Goal: Information Seeking & Learning: Learn about a topic

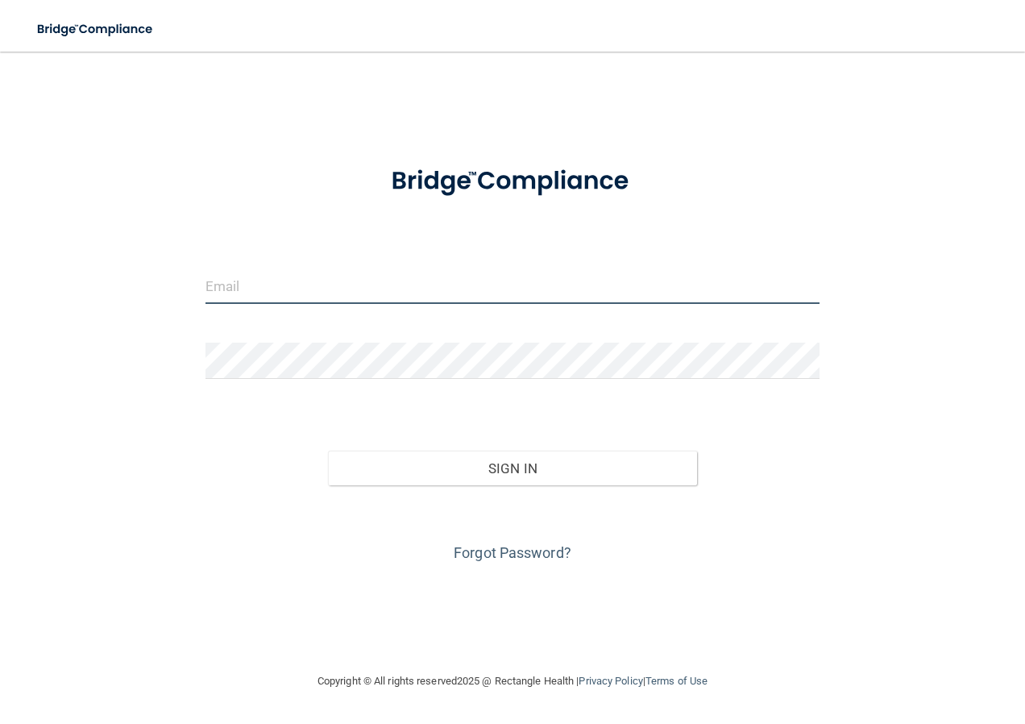
click at [341, 289] on input "email" at bounding box center [513, 286] width 615 height 36
click at [716, 401] on form "Invalid email/password. You don't have permission to access that page. Sign In …" at bounding box center [513, 356] width 615 height 417
click at [411, 272] on input "email" at bounding box center [513, 286] width 615 height 36
type input "[EMAIL_ADDRESS][DOMAIN_NAME]"
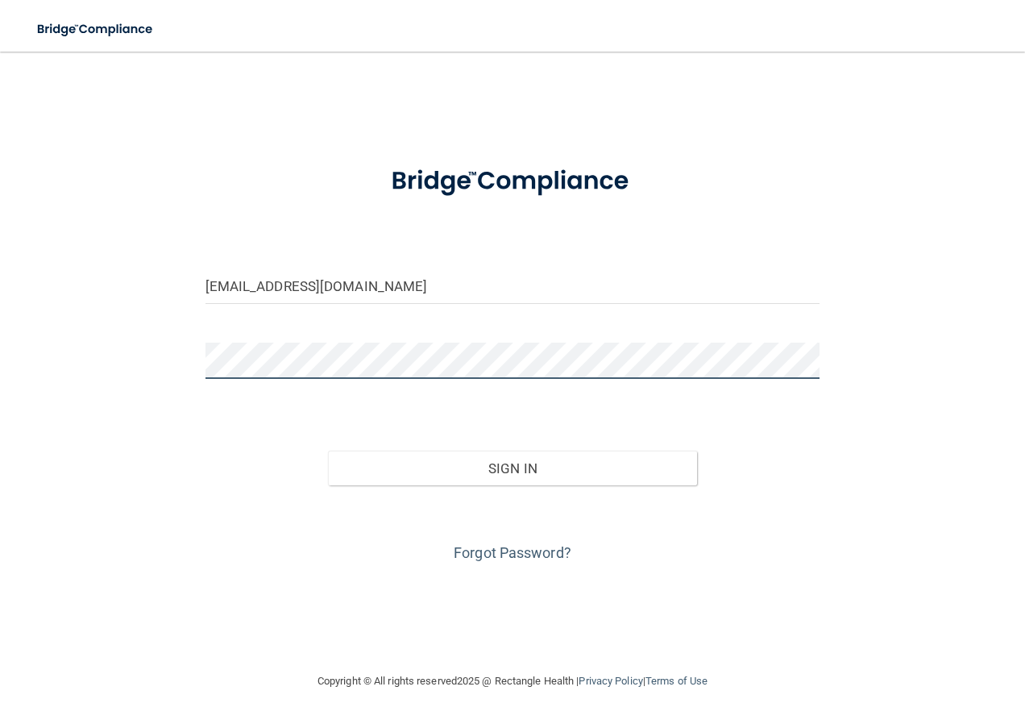
click at [328, 451] on button "Sign In" at bounding box center [512, 468] width 369 height 35
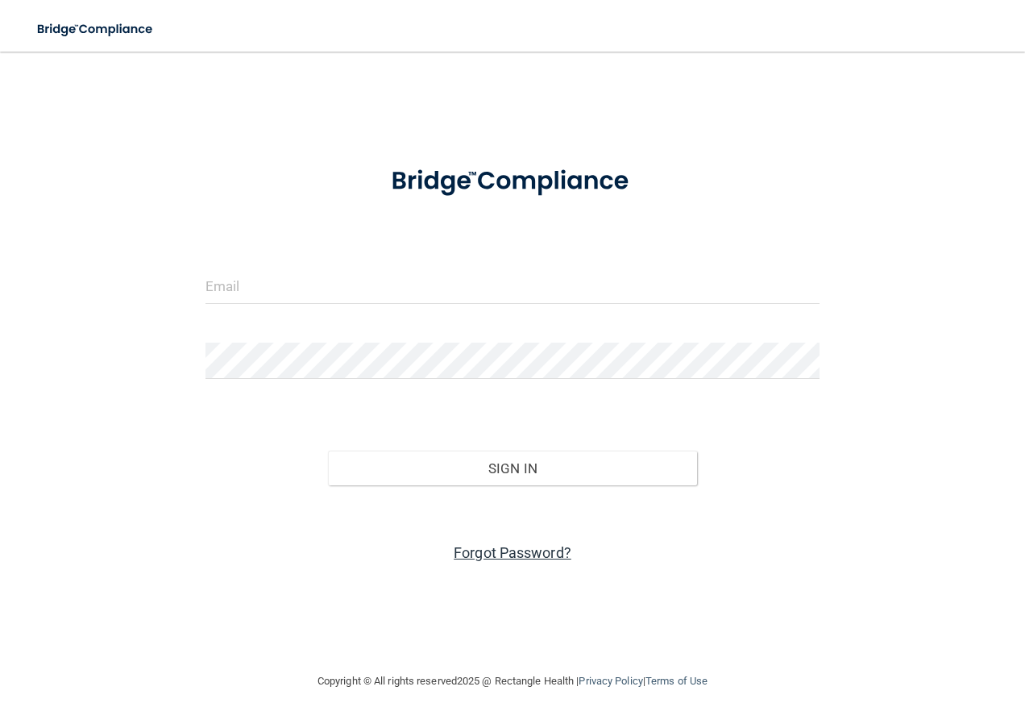
click at [538, 547] on link "Forgot Password?" at bounding box center [513, 552] width 118 height 17
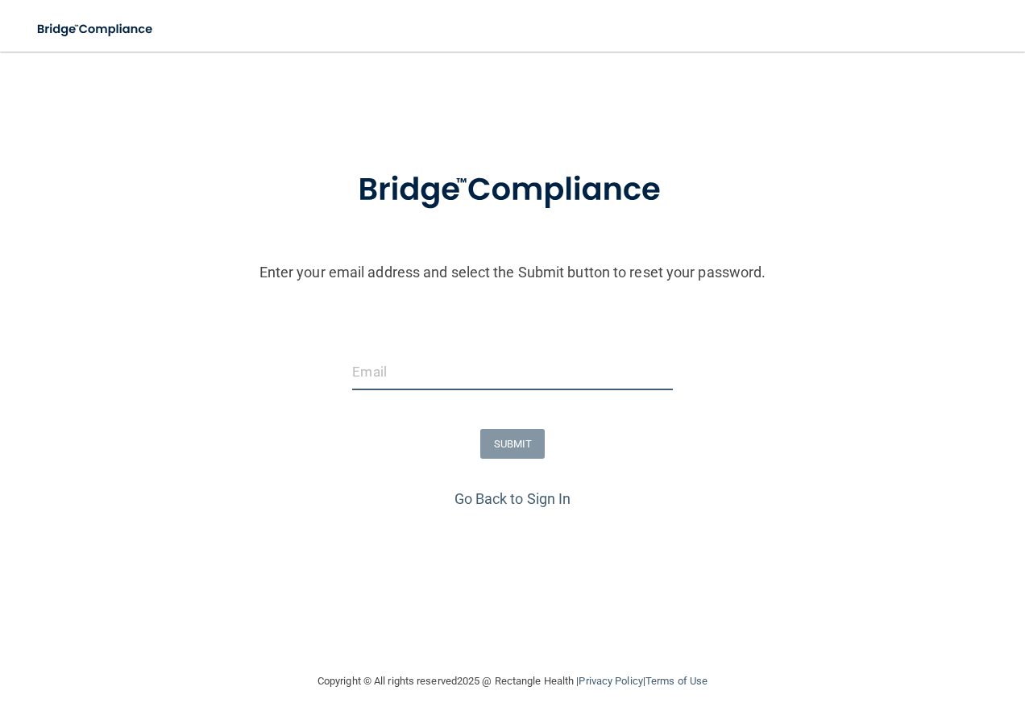
click at [389, 371] on input "email" at bounding box center [512, 372] width 320 height 36
type input "[EMAIL_ADDRESS][DOMAIN_NAME]"
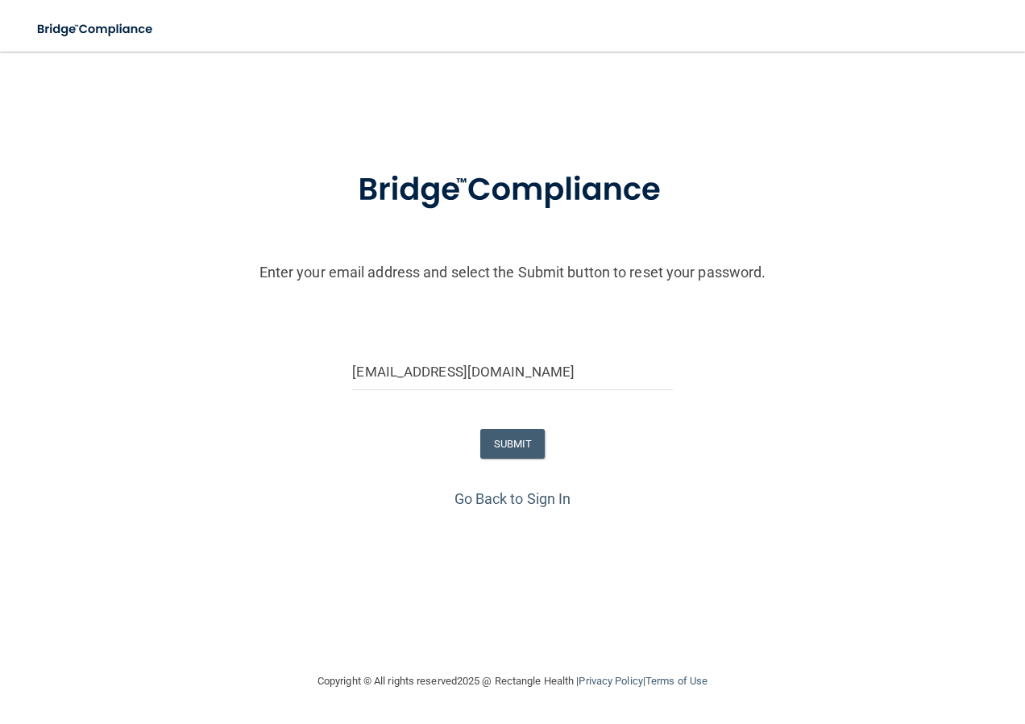
click at [506, 459] on form "Enter your email address and select the Submit button to reset your password. […" at bounding box center [512, 316] width 1009 height 337
click at [506, 448] on button "SUBMIT" at bounding box center [512, 444] width 65 height 30
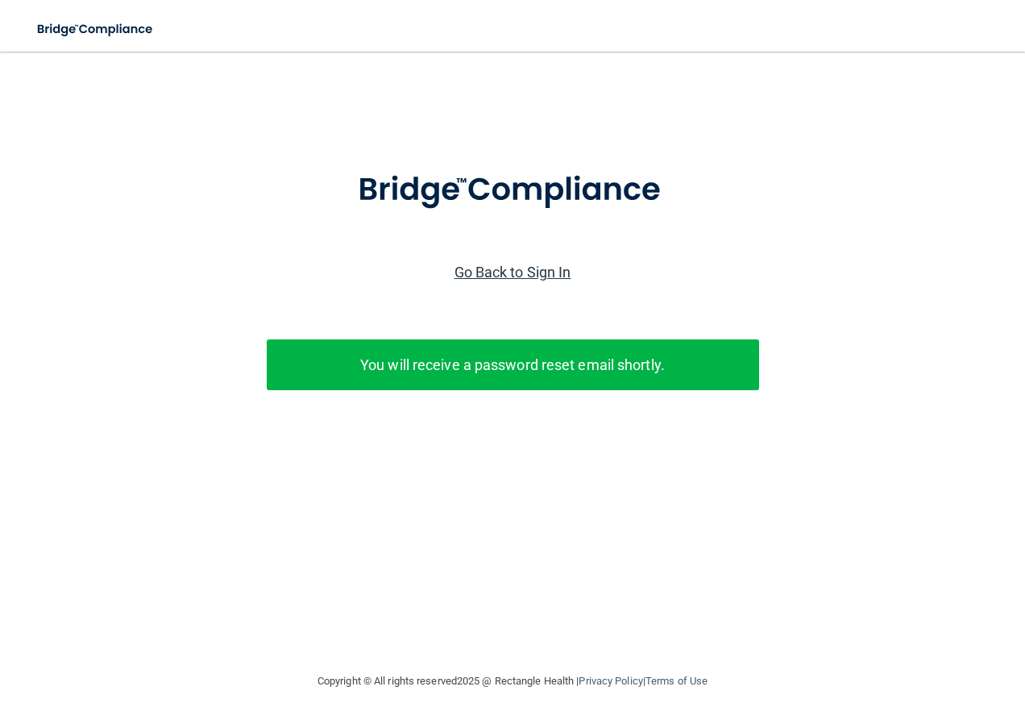
click at [536, 268] on link "Go Back to Sign In" at bounding box center [513, 272] width 117 height 17
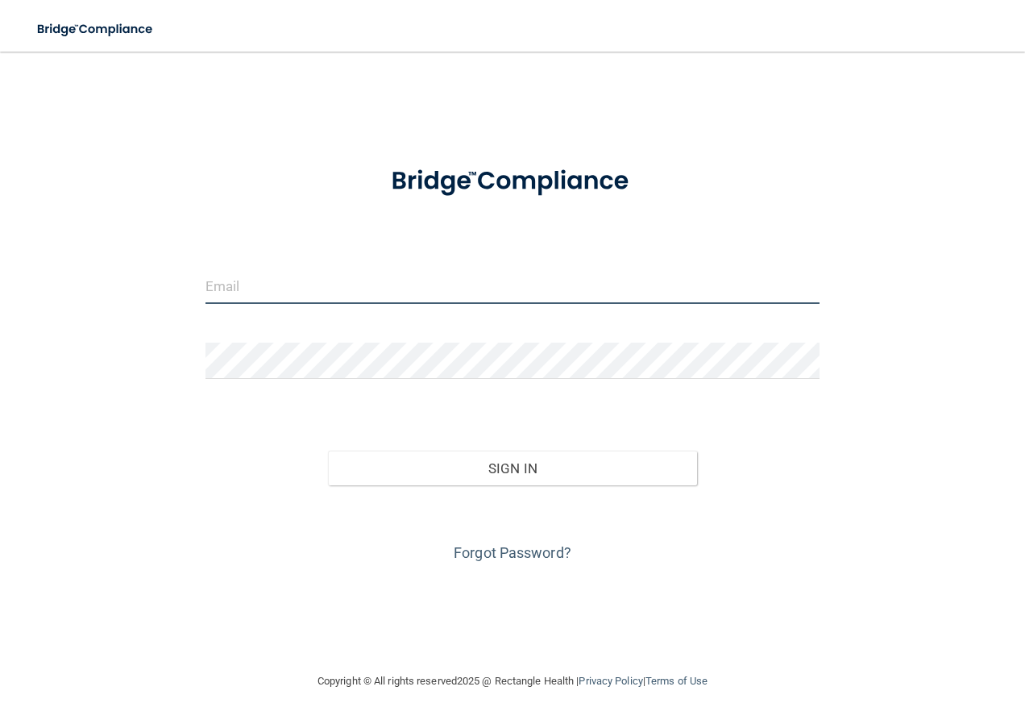
click at [326, 290] on input "email" at bounding box center [513, 286] width 615 height 36
type input "jennbonkowski@gmail.com"
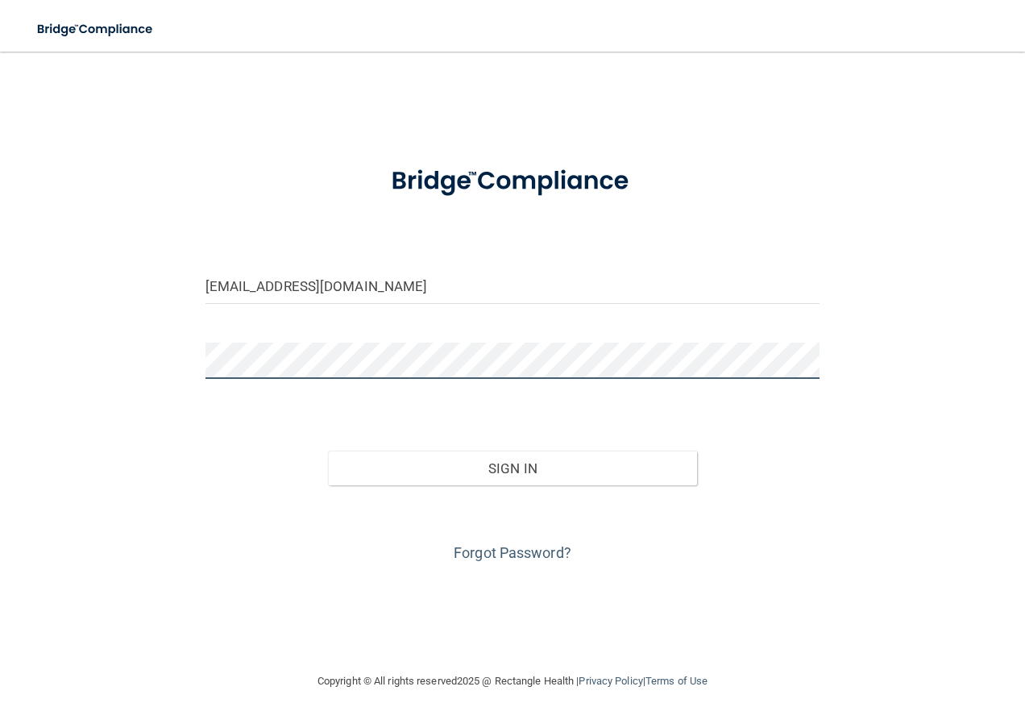
click at [328, 451] on button "Sign In" at bounding box center [512, 468] width 369 height 35
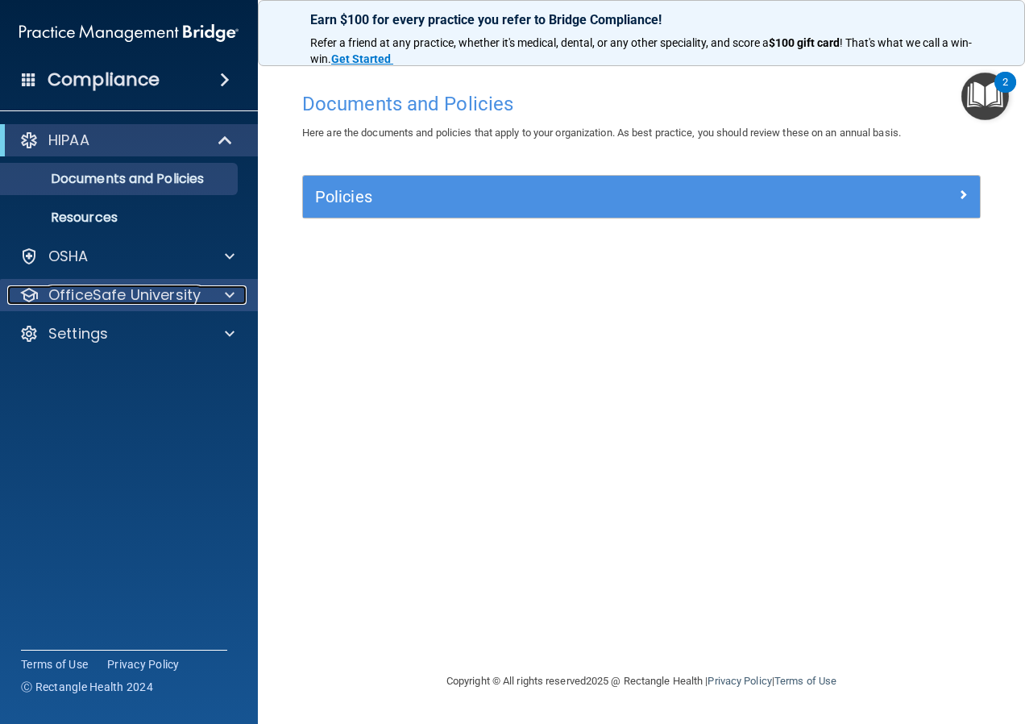
click at [152, 300] on p "OfficeSafe University" at bounding box center [124, 294] width 152 height 19
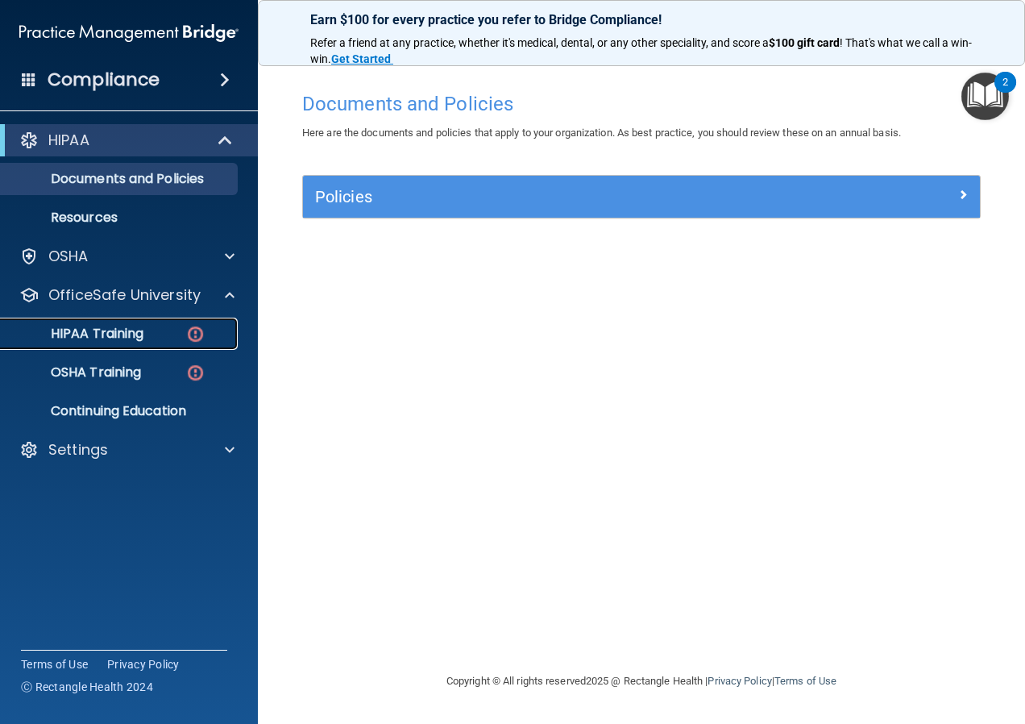
click at [118, 341] on p "HIPAA Training" at bounding box center [76, 334] width 133 height 16
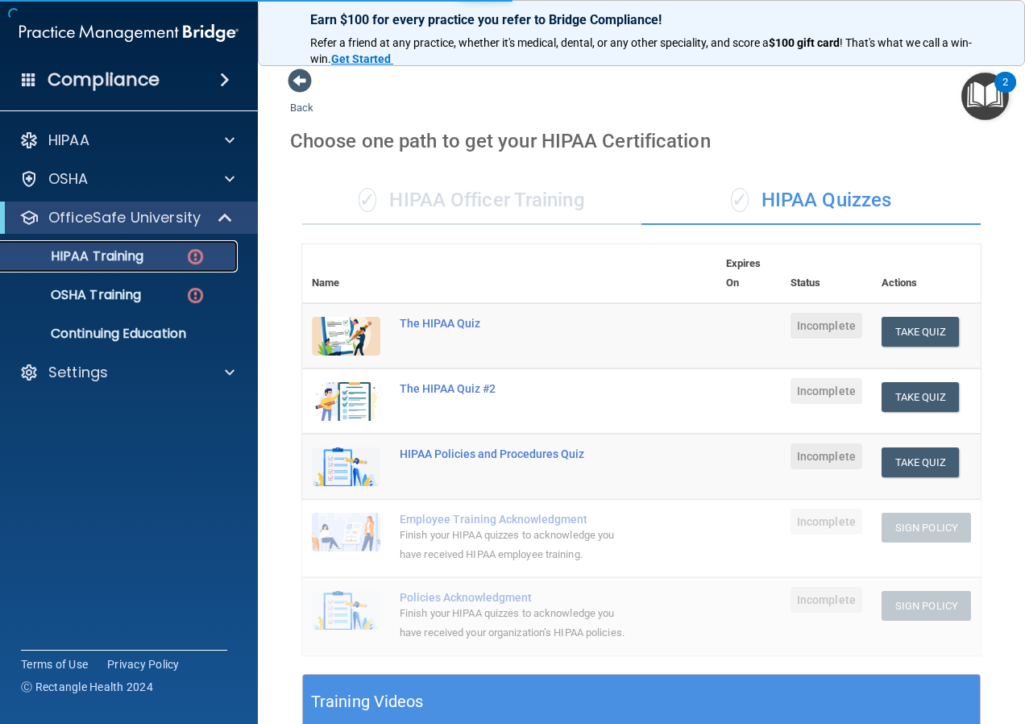
click at [126, 257] on p "HIPAA Training" at bounding box center [76, 256] width 133 height 16
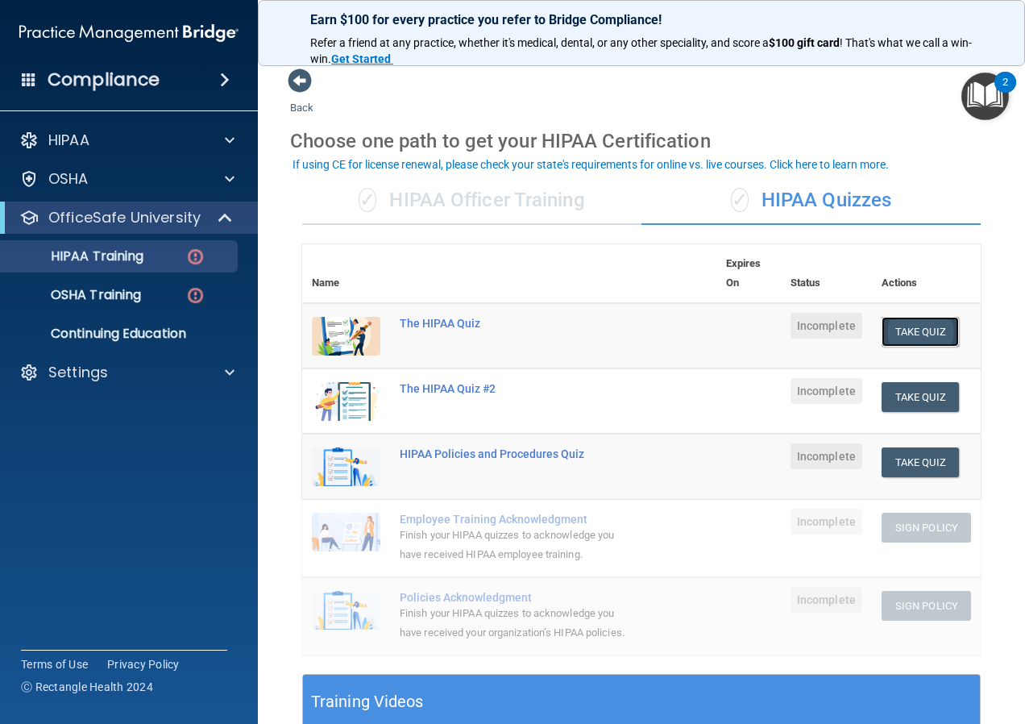
click at [900, 320] on button "Take Quiz" at bounding box center [920, 332] width 77 height 30
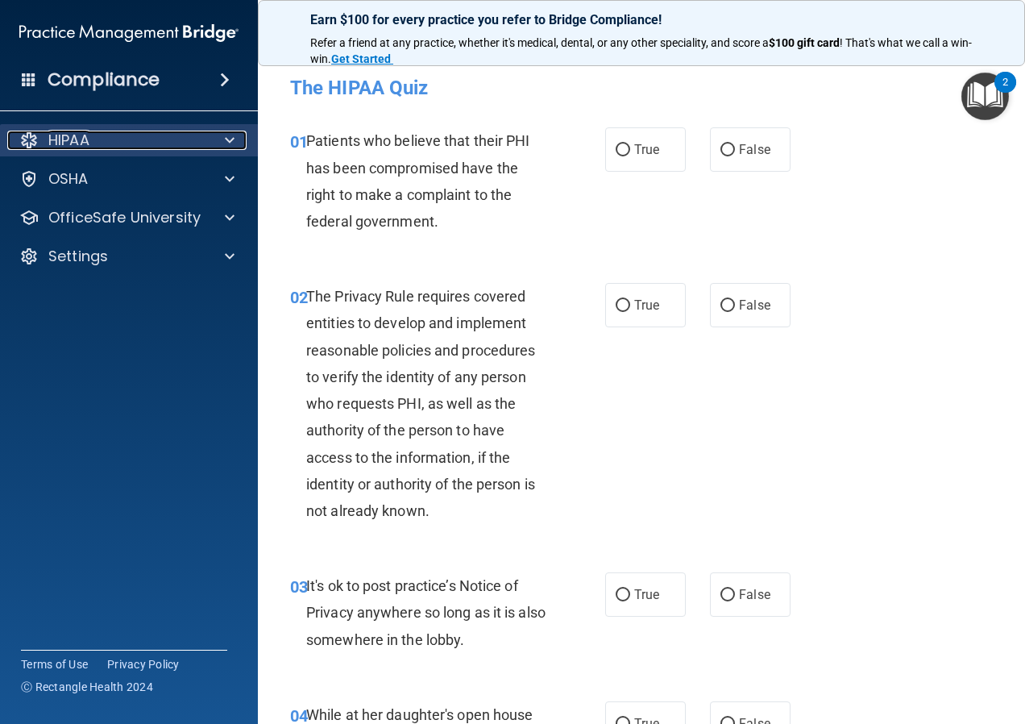
click at [165, 136] on div "HIPAA" at bounding box center [107, 140] width 200 height 19
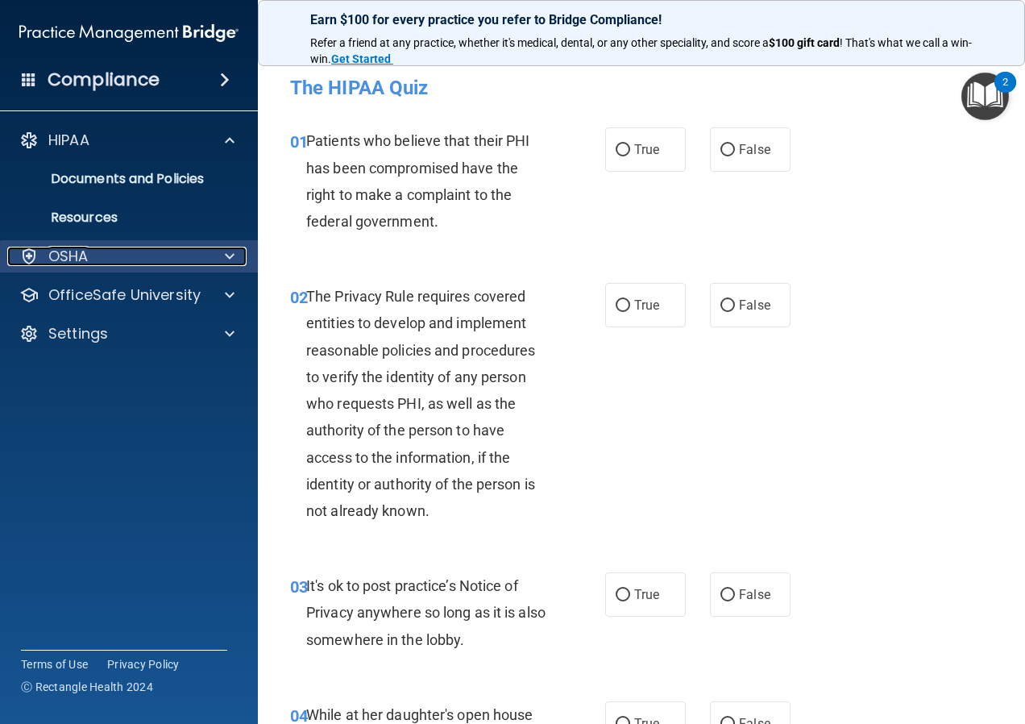
click at [153, 252] on div "OSHA" at bounding box center [107, 256] width 200 height 19
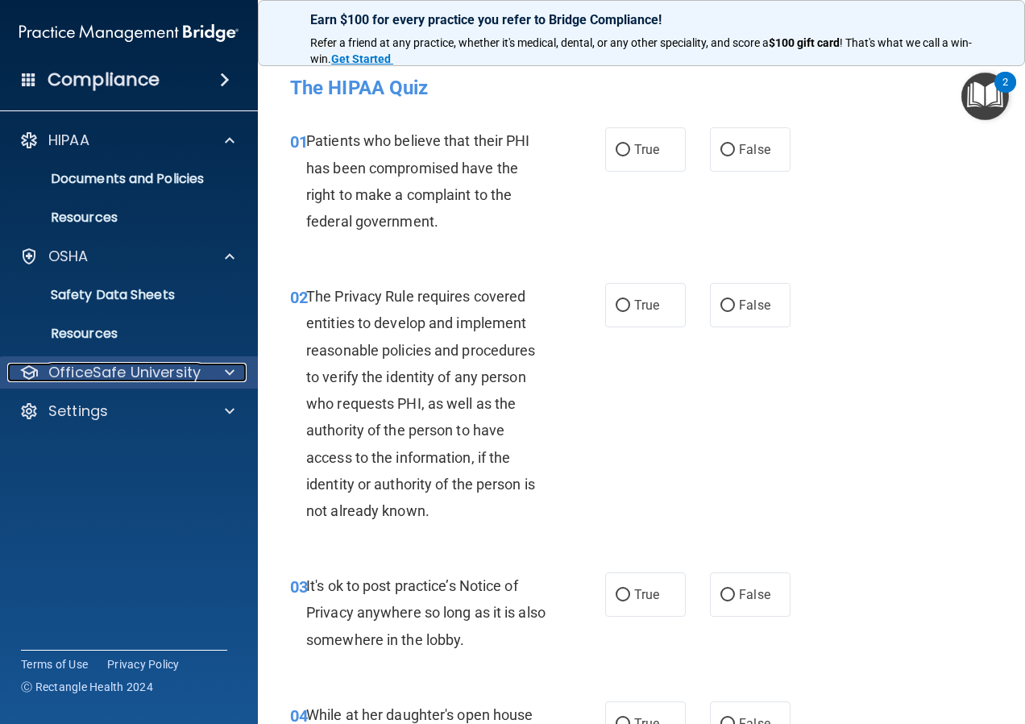
click at [217, 374] on div at bounding box center [227, 372] width 40 height 19
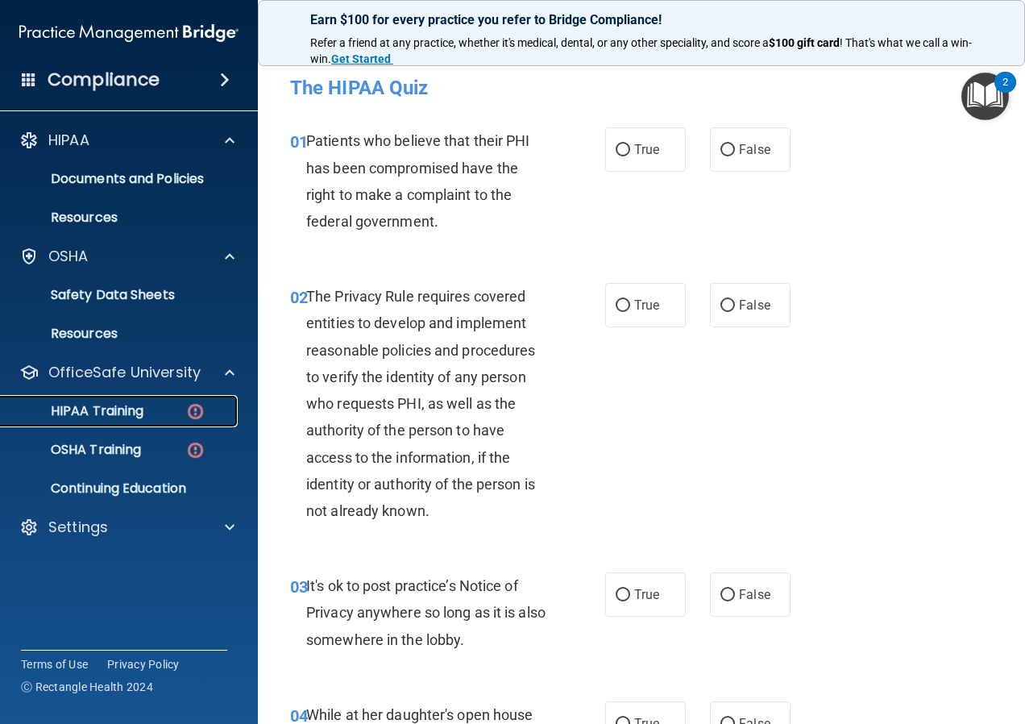
click at [111, 416] on p "HIPAA Training" at bounding box center [76, 411] width 133 height 16
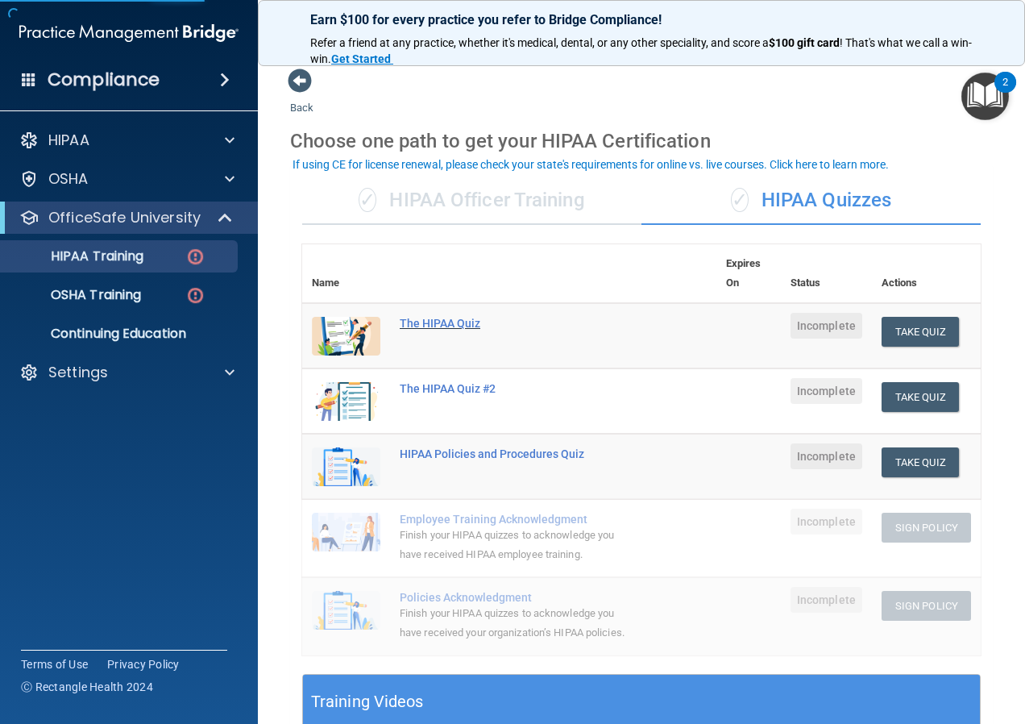
click at [451, 326] on div "The HIPAA Quiz" at bounding box center [518, 323] width 236 height 13
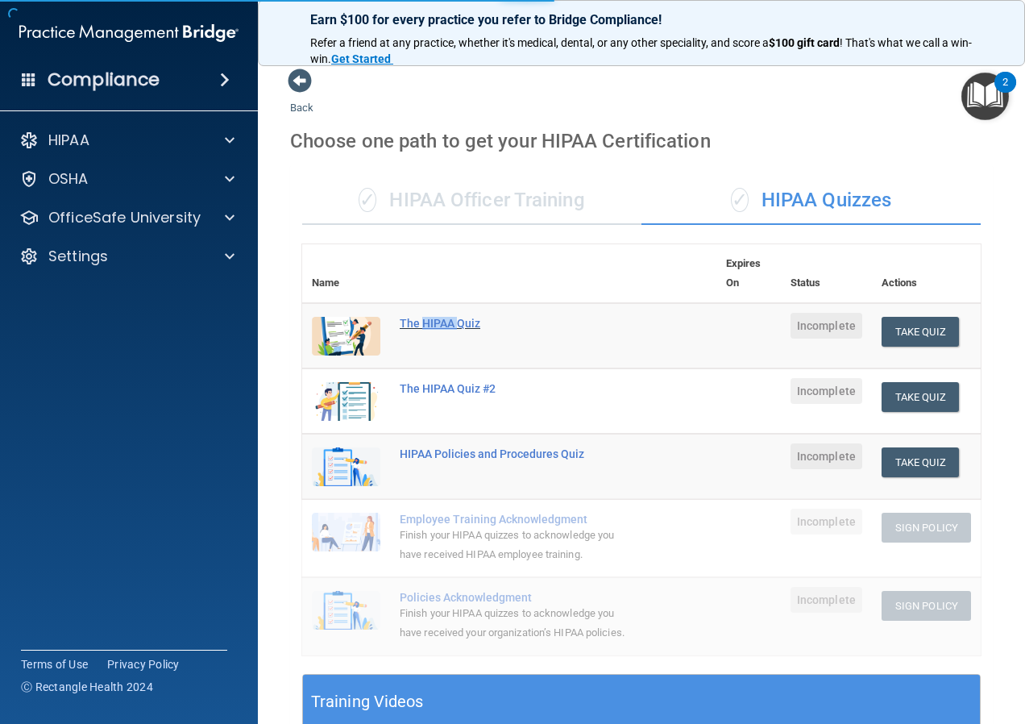
click at [451, 326] on div "The HIPAA Quiz" at bounding box center [518, 323] width 236 height 13
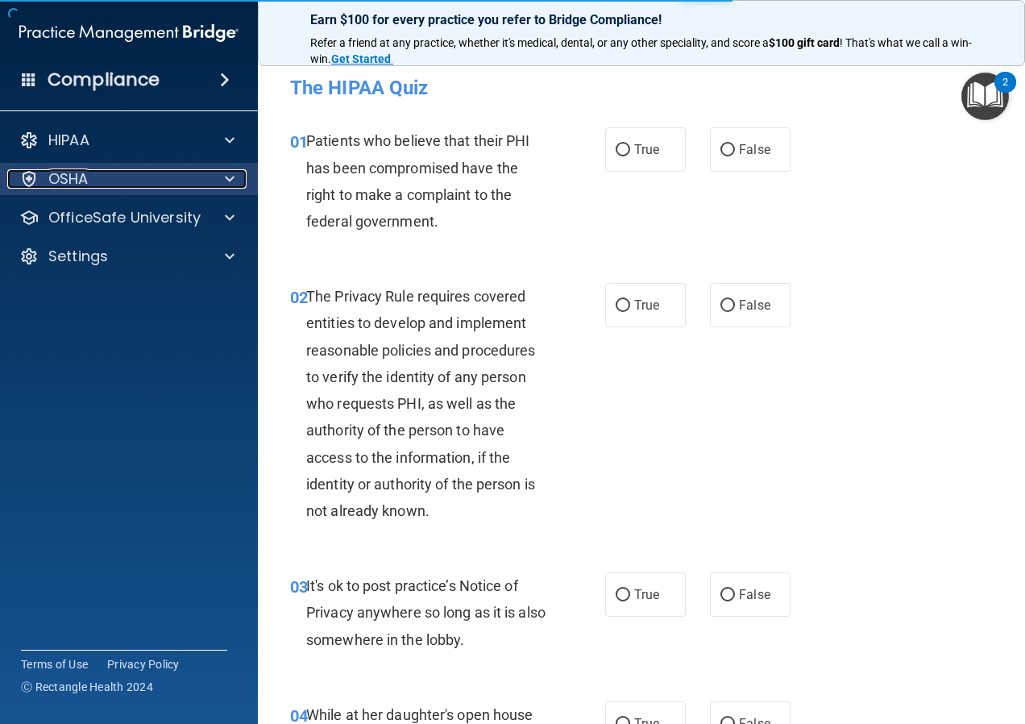
click at [84, 175] on p "OSHA" at bounding box center [68, 178] width 40 height 19
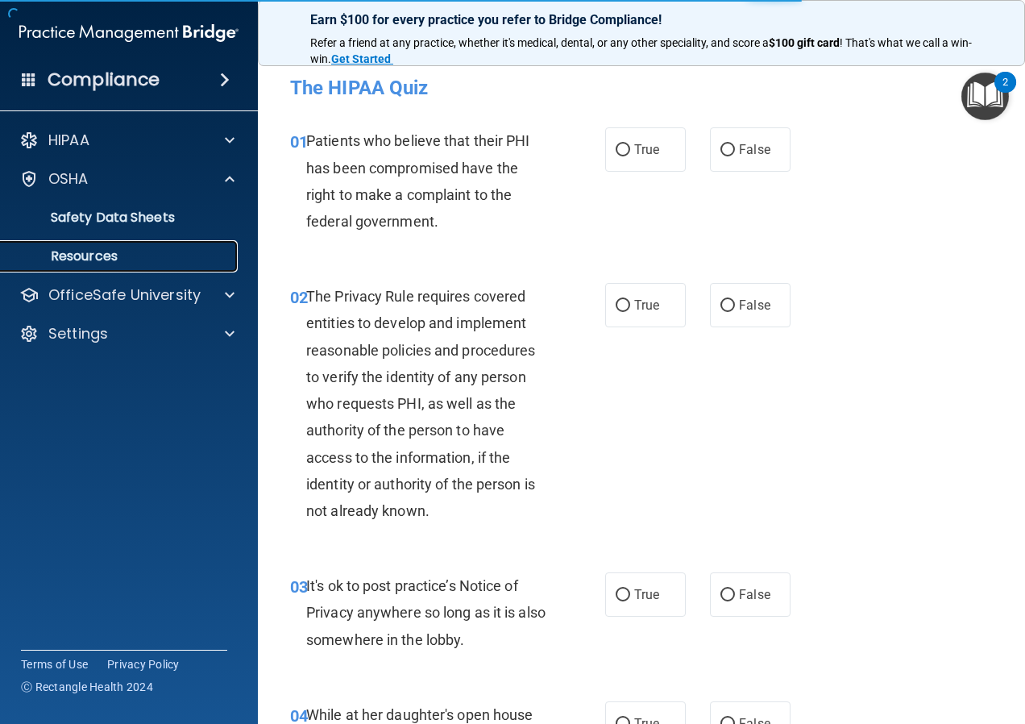
click at [96, 249] on p "Resources" at bounding box center [120, 256] width 220 height 16
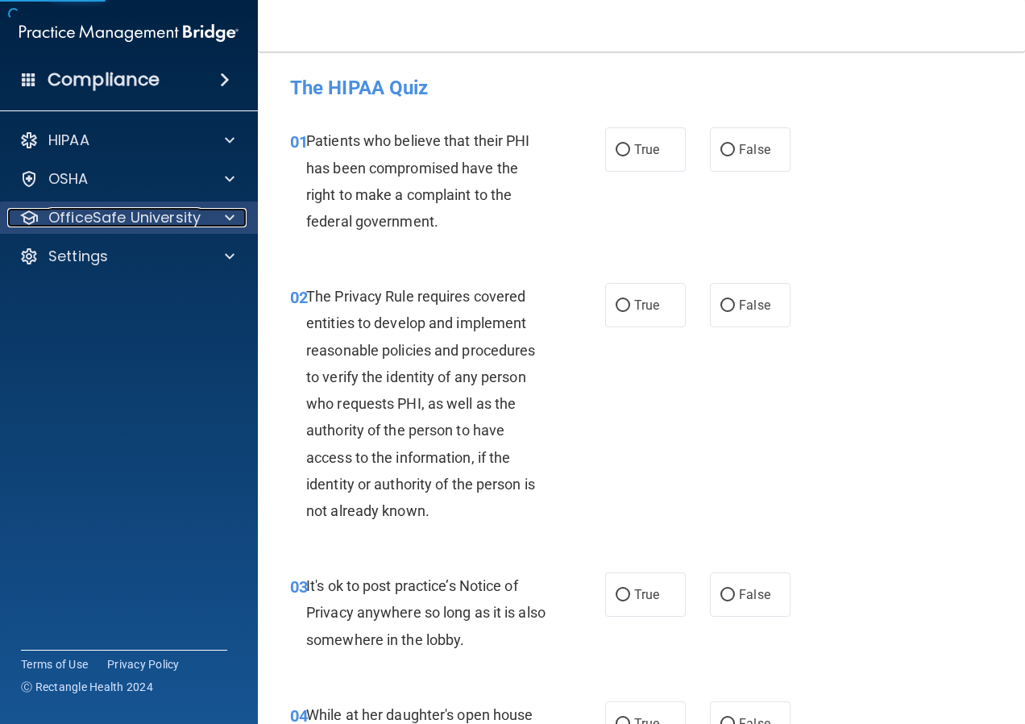
click at [101, 219] on p "OfficeSafe University" at bounding box center [124, 217] width 152 height 19
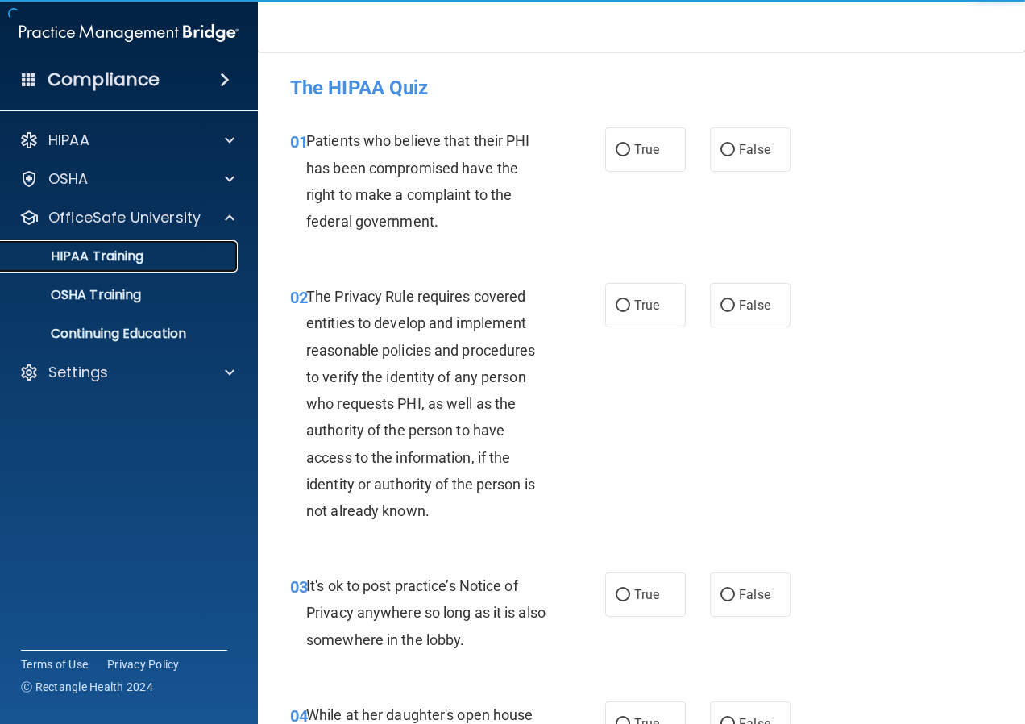
click at [112, 271] on link "HIPAA Training" at bounding box center [111, 256] width 254 height 32
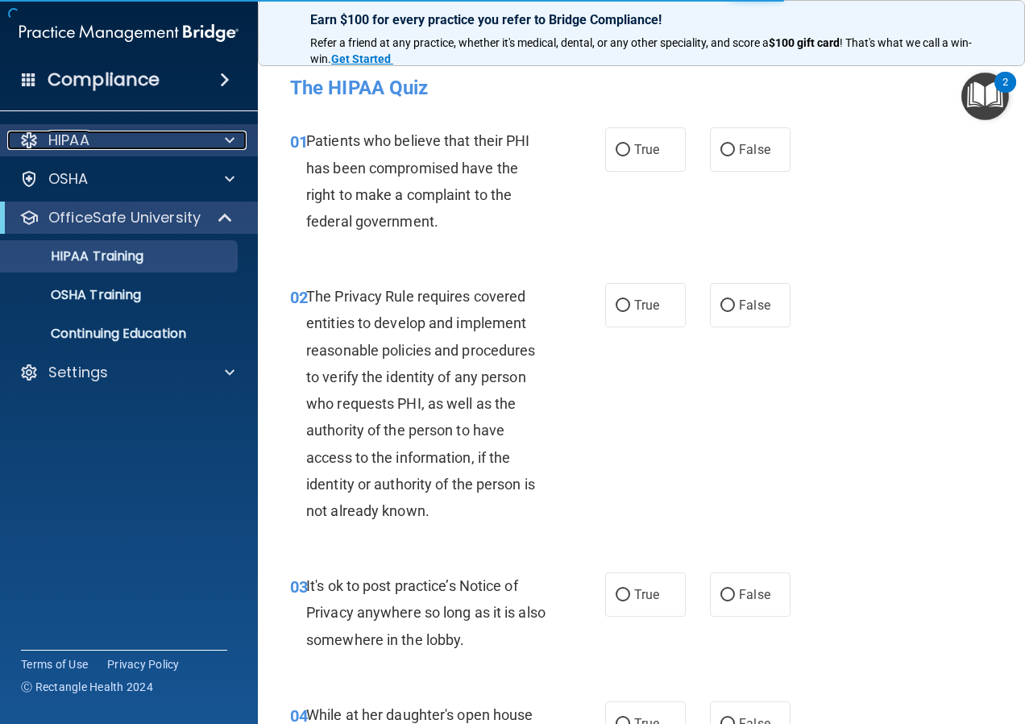
click at [99, 149] on div "HIPAA" at bounding box center [107, 140] width 200 height 19
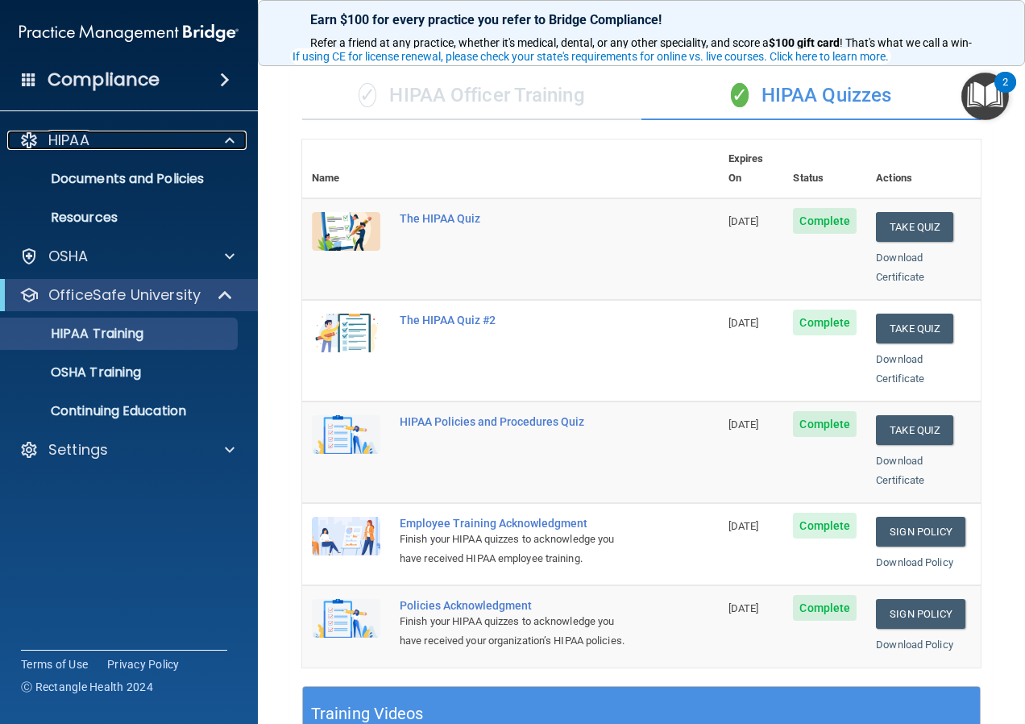
scroll to position [108, 0]
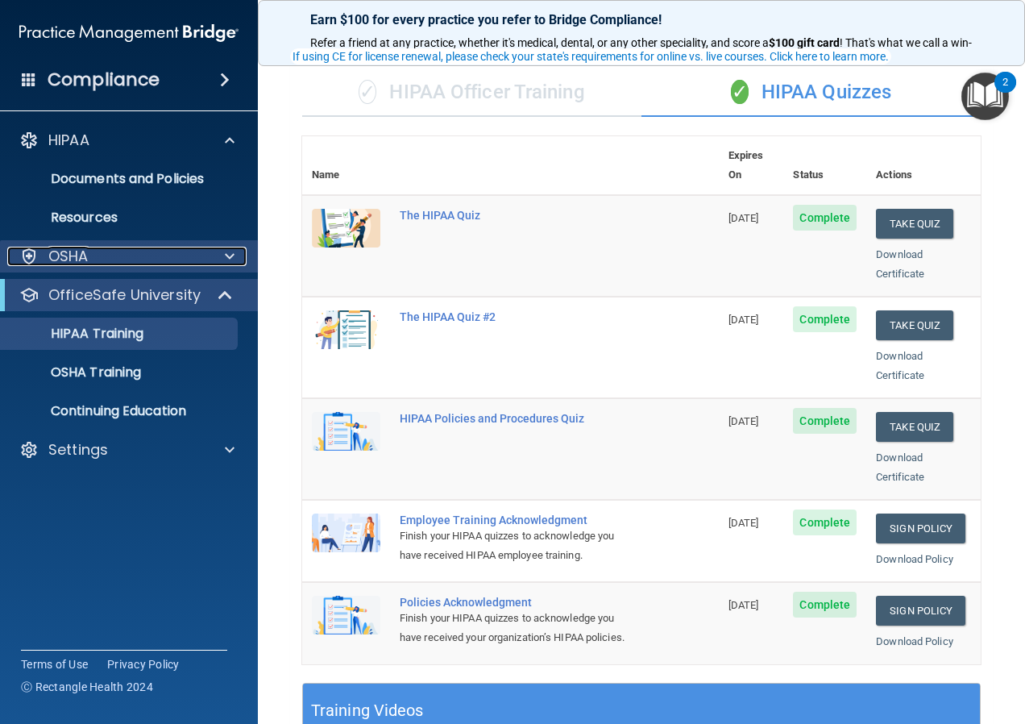
click at [149, 256] on div "OSHA" at bounding box center [107, 256] width 200 height 19
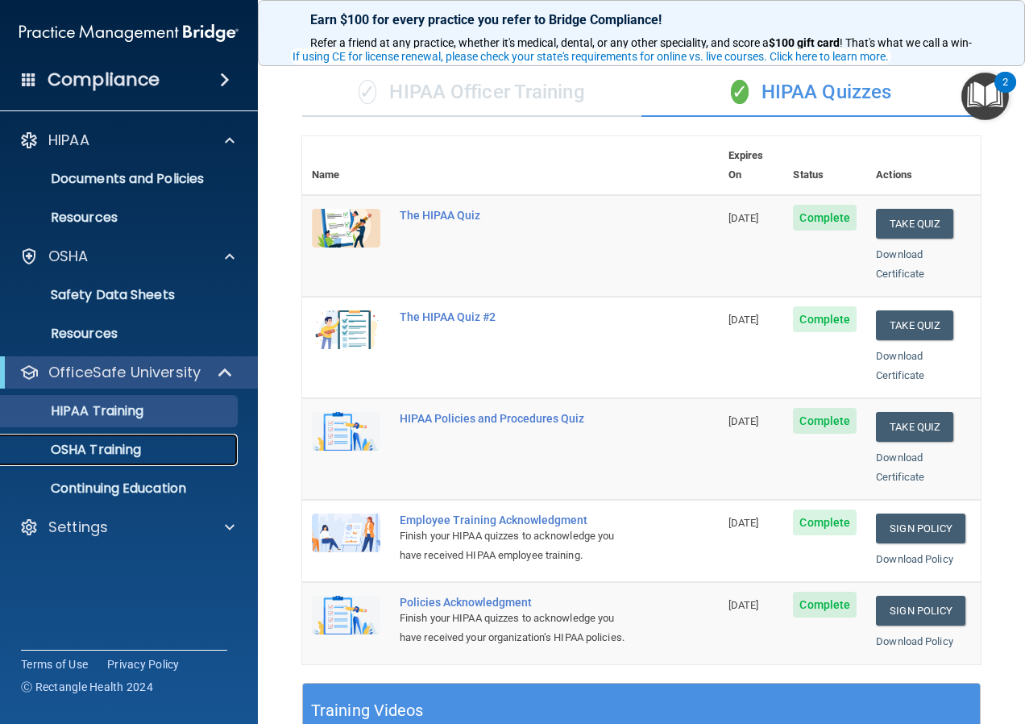
click at [116, 447] on p "OSHA Training" at bounding box center [75, 450] width 131 height 16
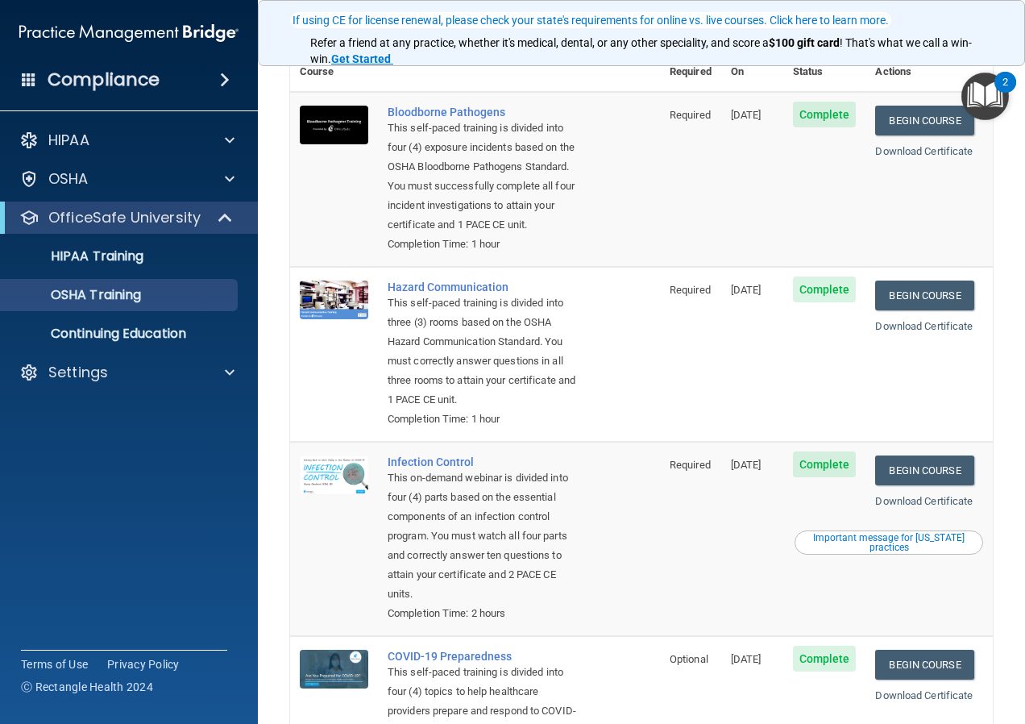
click at [896, 142] on div "Download Certificate" at bounding box center [929, 151] width 108 height 19
click at [897, 145] on link "Download Certificate" at bounding box center [924, 151] width 98 height 12
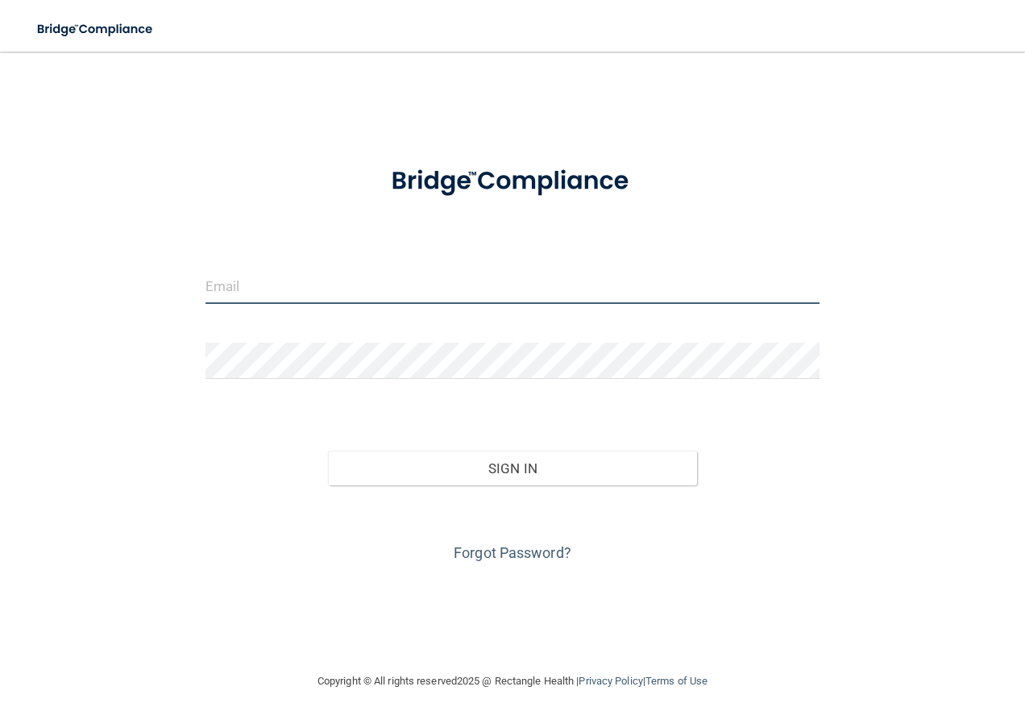
click at [374, 289] on input "email" at bounding box center [513, 286] width 615 height 36
type input "[EMAIL_ADDRESS][DOMAIN_NAME]"
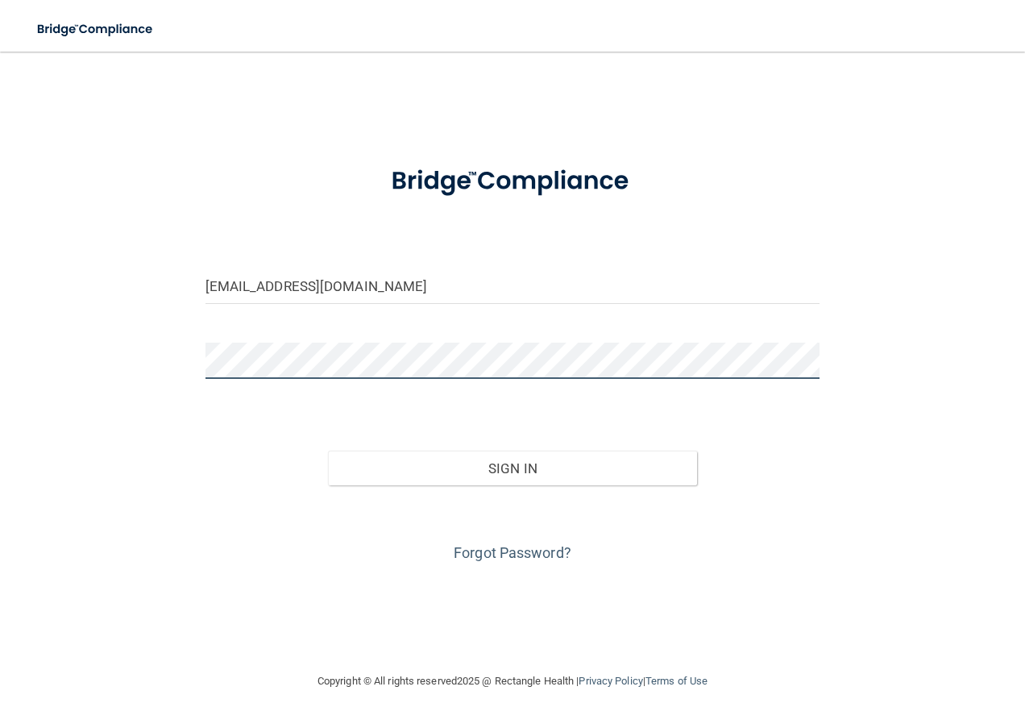
click at [328, 451] on button "Sign In" at bounding box center [512, 468] width 369 height 35
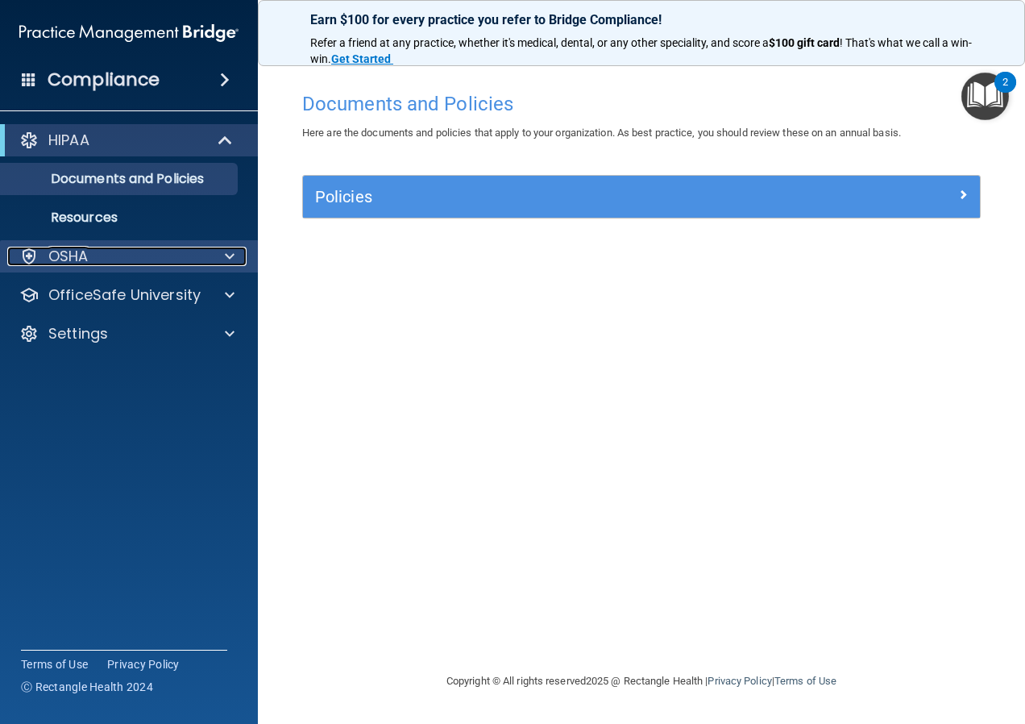
click at [97, 252] on div "OSHA" at bounding box center [107, 256] width 200 height 19
click at [93, 256] on div "OSHA" at bounding box center [107, 256] width 200 height 19
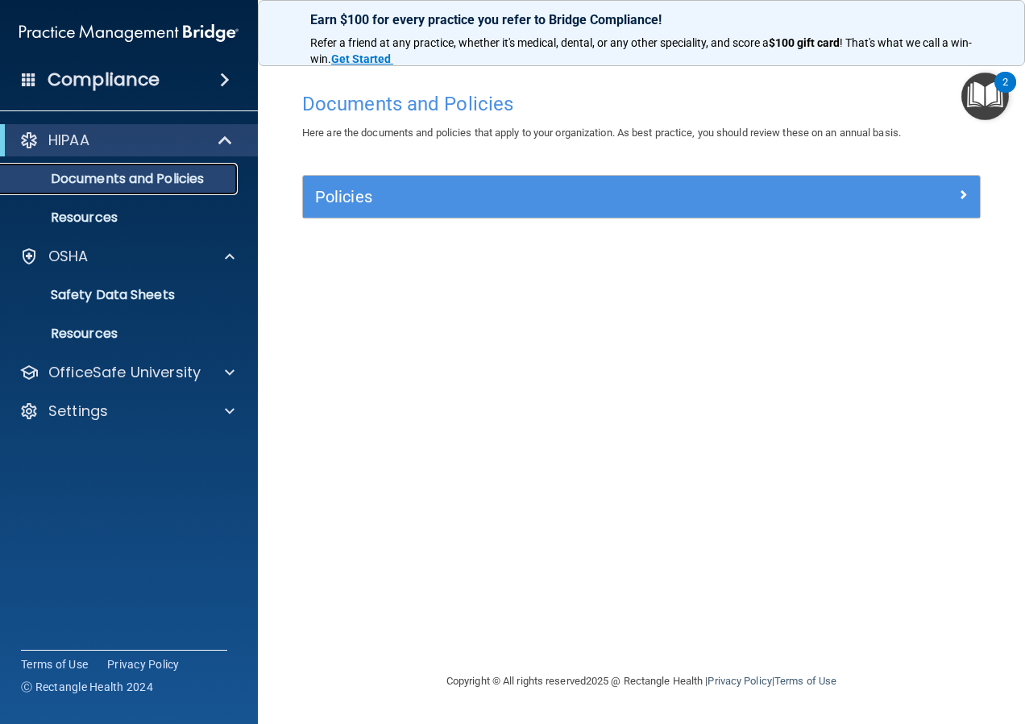
click at [90, 176] on p "Documents and Policies" at bounding box center [120, 179] width 220 height 16
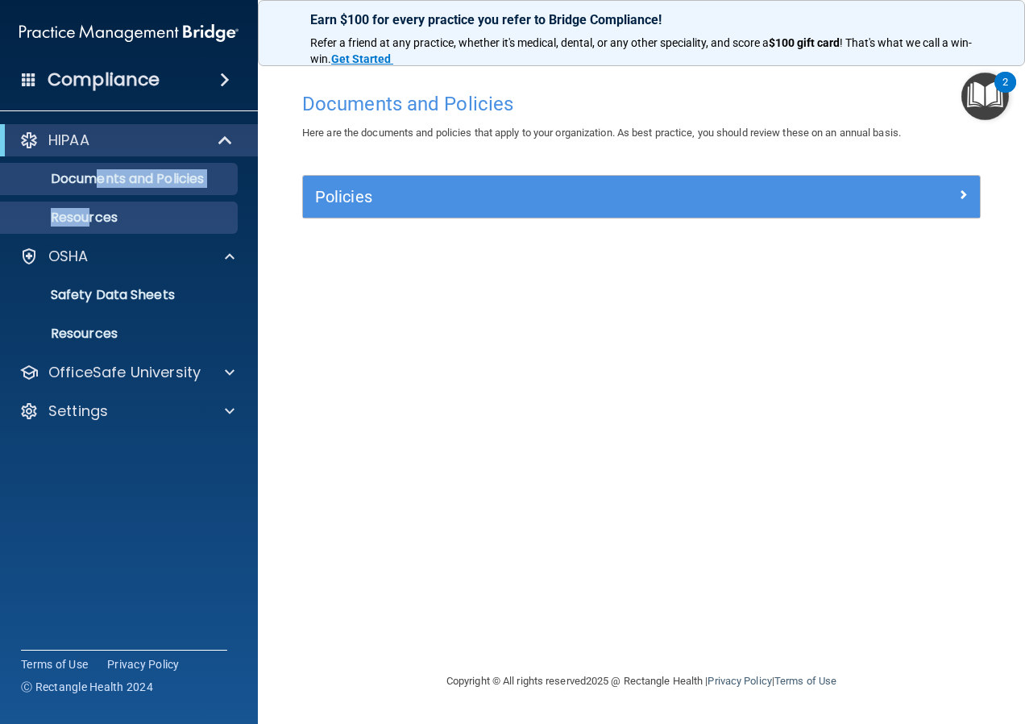
drag, startPoint x: 93, startPoint y: 195, endPoint x: 93, endPoint y: 206, distance: 10.5
click at [93, 206] on ul "Documents and Policies Report an Incident Business Associates Emergency Plannin…" at bounding box center [130, 194] width 292 height 77
drag, startPoint x: 93, startPoint y: 206, endPoint x: 93, endPoint y: 220, distance: 14.5
click at [93, 220] on p "Resources" at bounding box center [120, 218] width 220 height 16
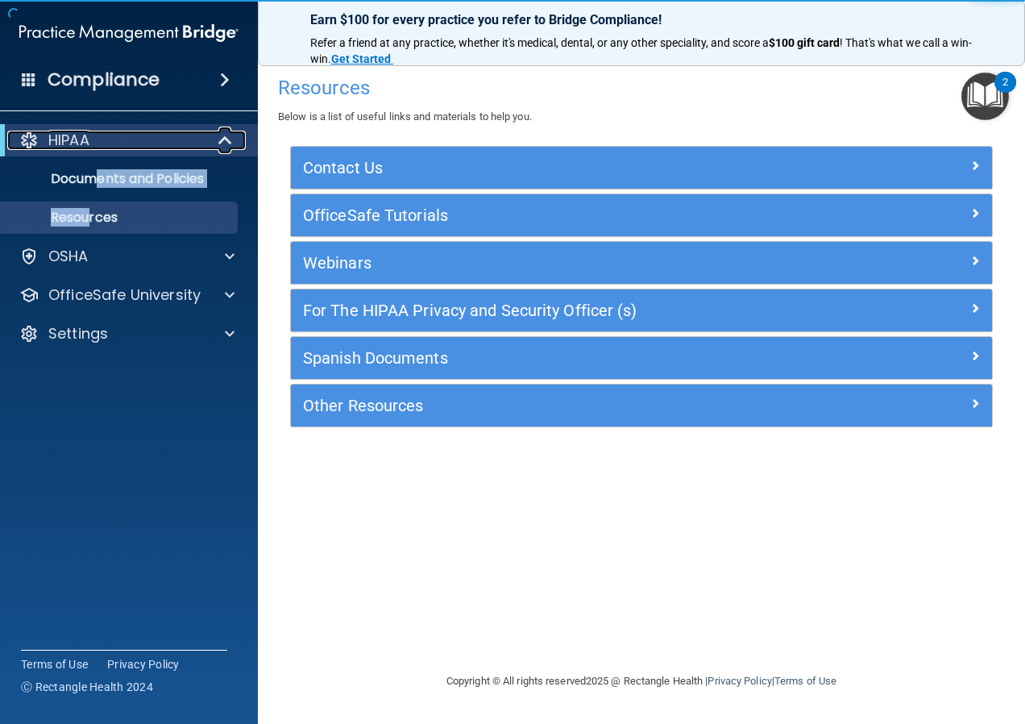
click at [73, 138] on p "HIPAA" at bounding box center [68, 140] width 41 height 19
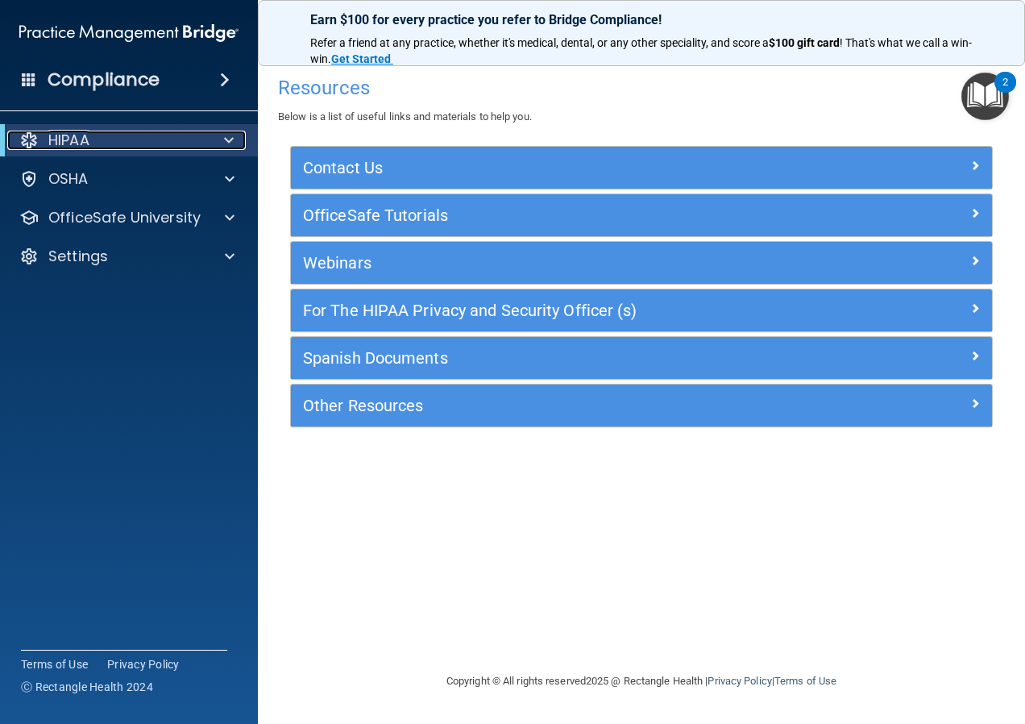
click at [93, 140] on div "HIPAA" at bounding box center [106, 140] width 199 height 19
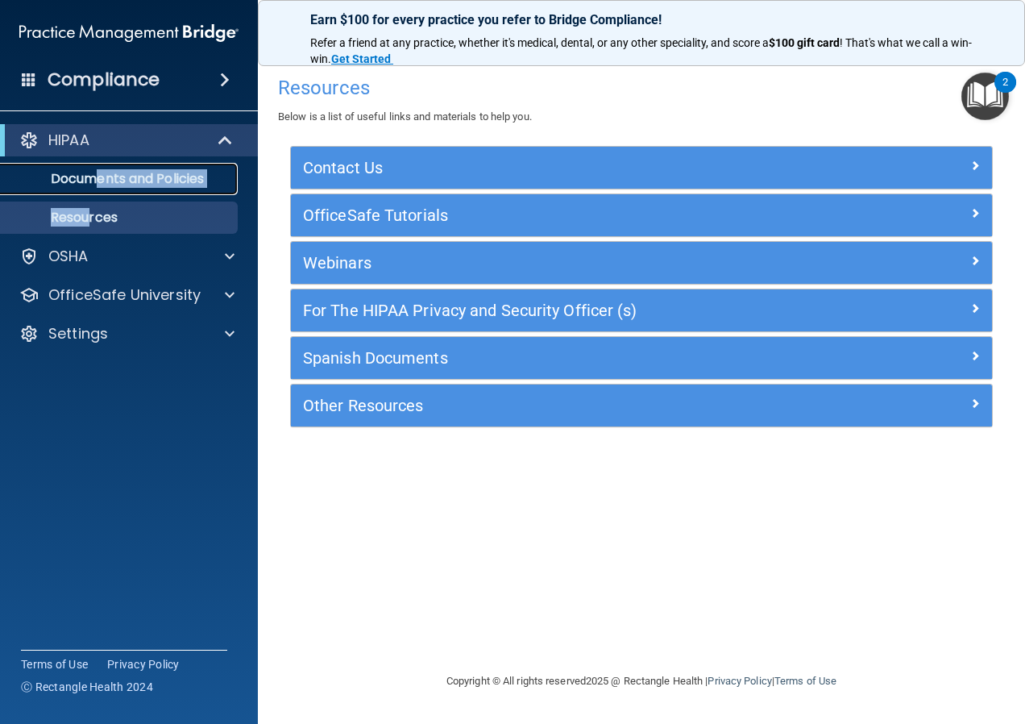
click at [143, 181] on p "Documents and Policies" at bounding box center [120, 179] width 220 height 16
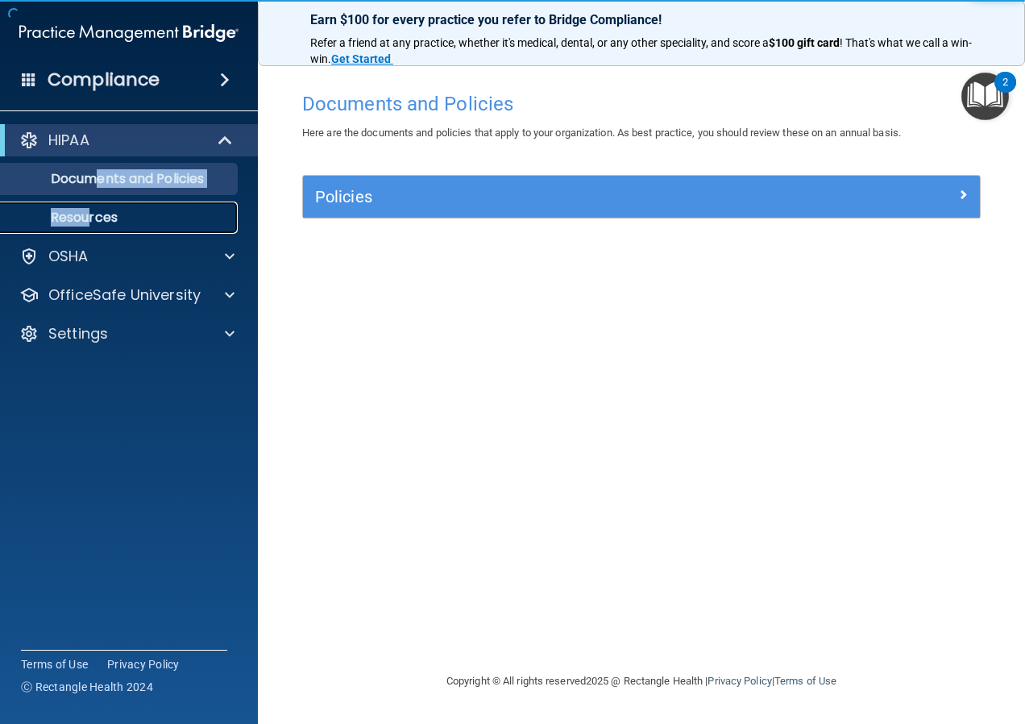
click at [112, 211] on p "Resources" at bounding box center [120, 218] width 220 height 16
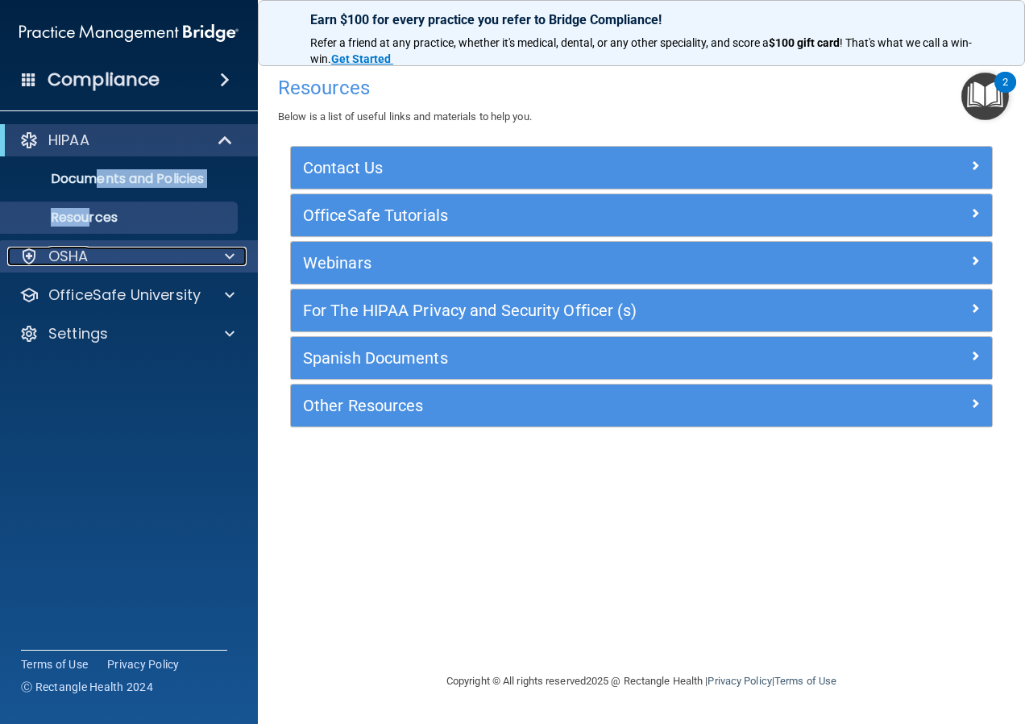
click at [131, 249] on div "OSHA" at bounding box center [107, 256] width 200 height 19
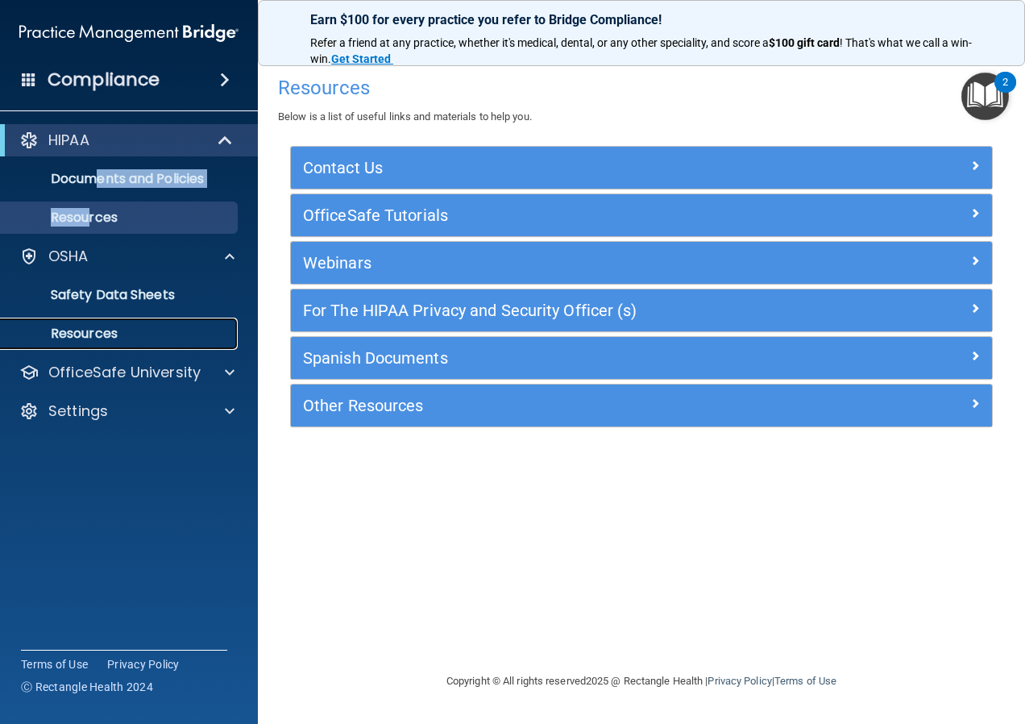
click at [135, 332] on p "Resources" at bounding box center [120, 334] width 220 height 16
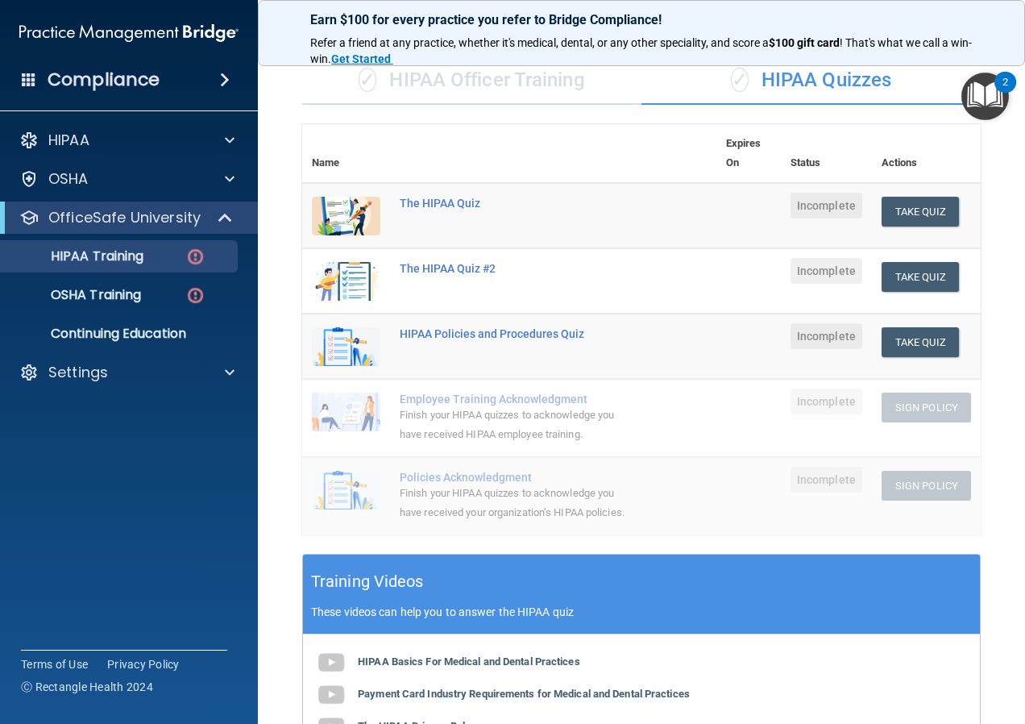
scroll to position [109, 0]
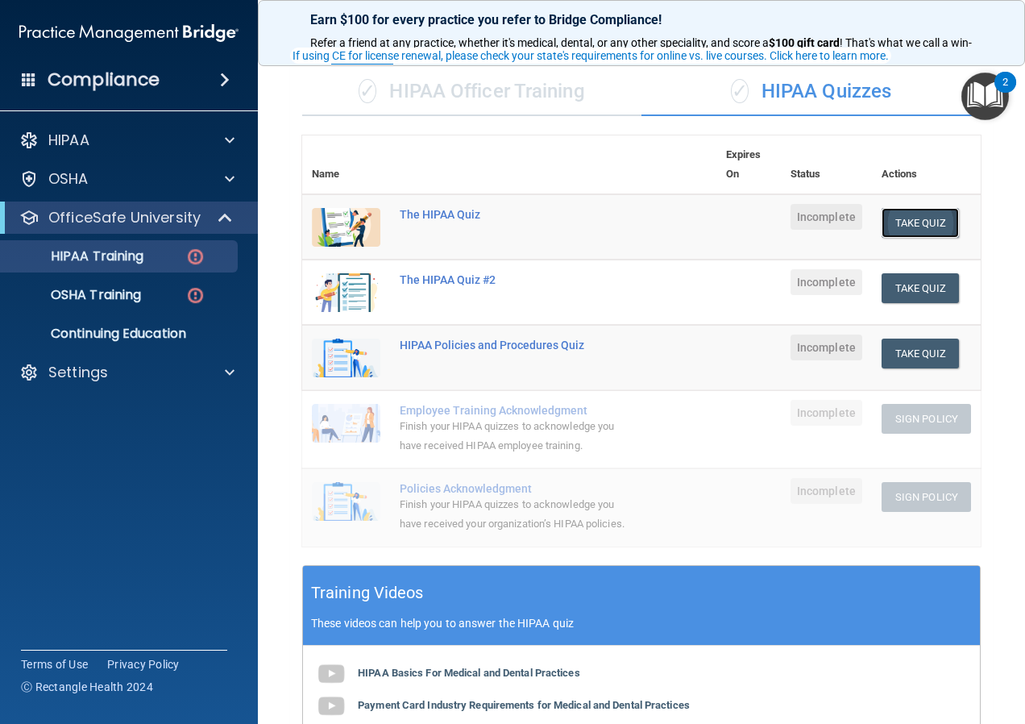
click at [891, 231] on button "Take Quiz" at bounding box center [920, 223] width 77 height 30
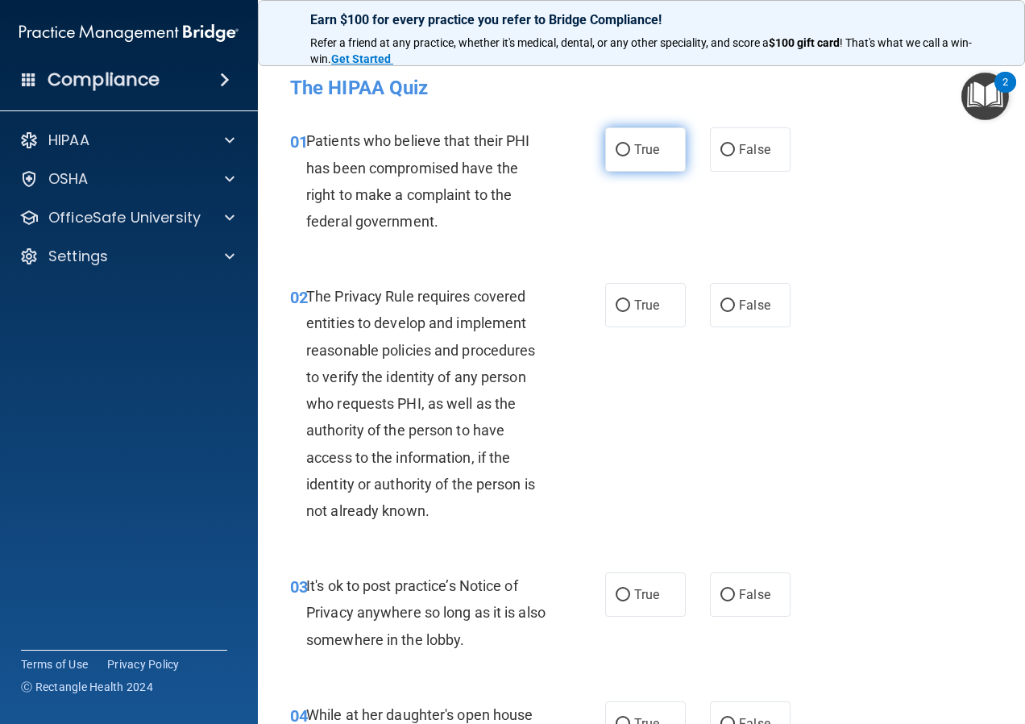
click at [625, 154] on label "True" at bounding box center [645, 149] width 81 height 44
click at [625, 154] on input "True" at bounding box center [623, 150] width 15 height 12
radio input "true"
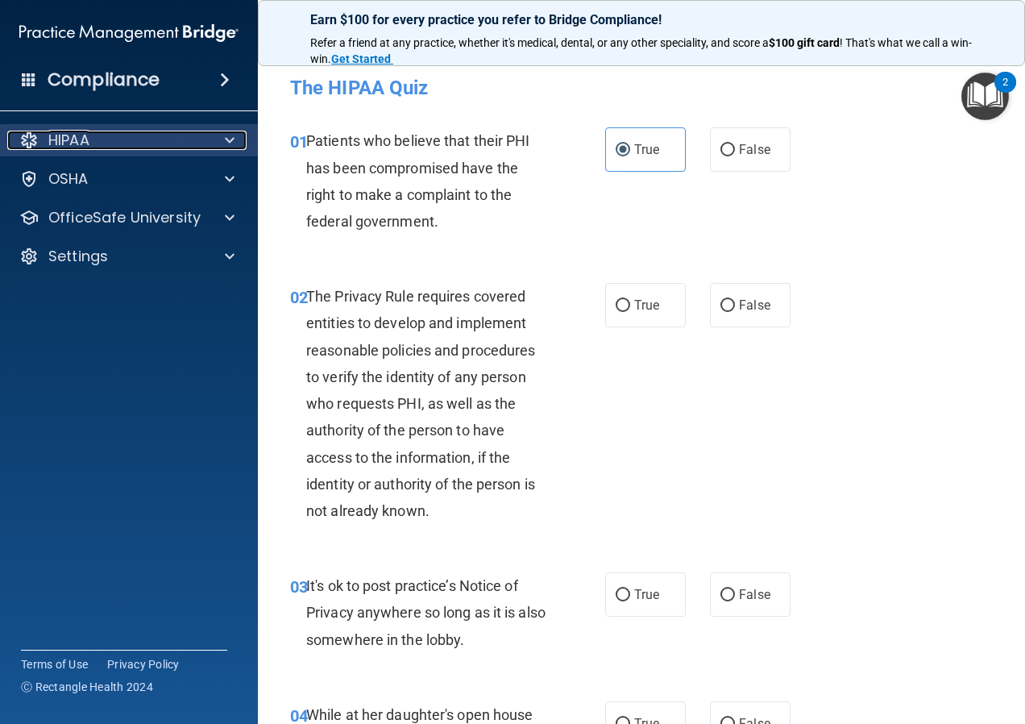
click at [65, 143] on p "HIPAA" at bounding box center [68, 140] width 41 height 19
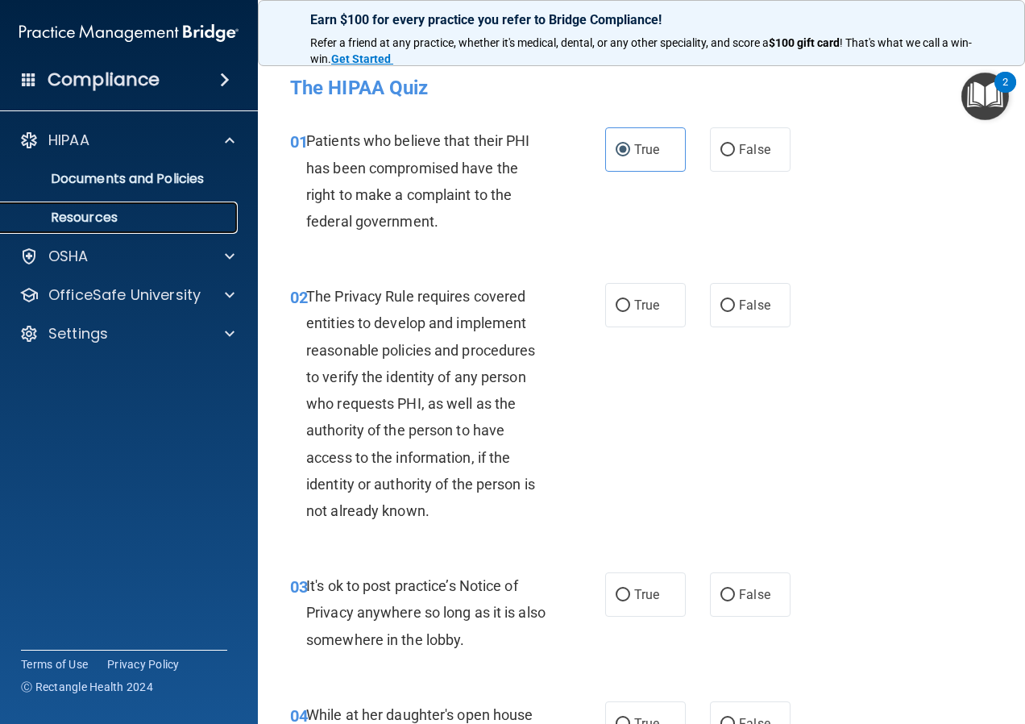
click at [93, 212] on p "Resources" at bounding box center [120, 218] width 220 height 16
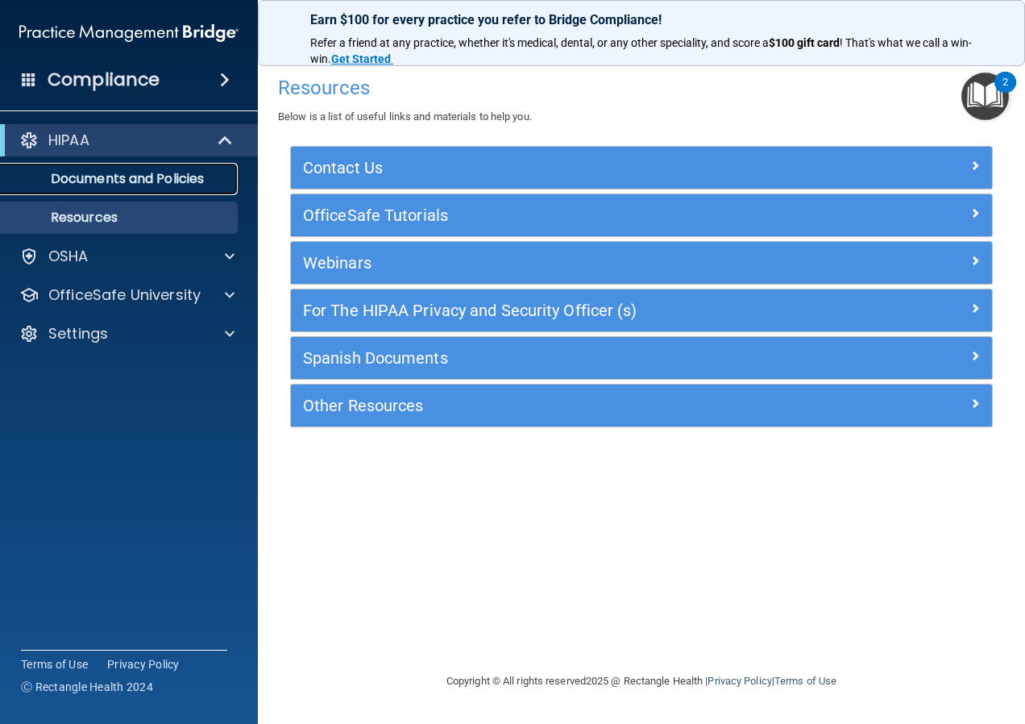
click at [105, 179] on p "Documents and Policies" at bounding box center [120, 179] width 220 height 16
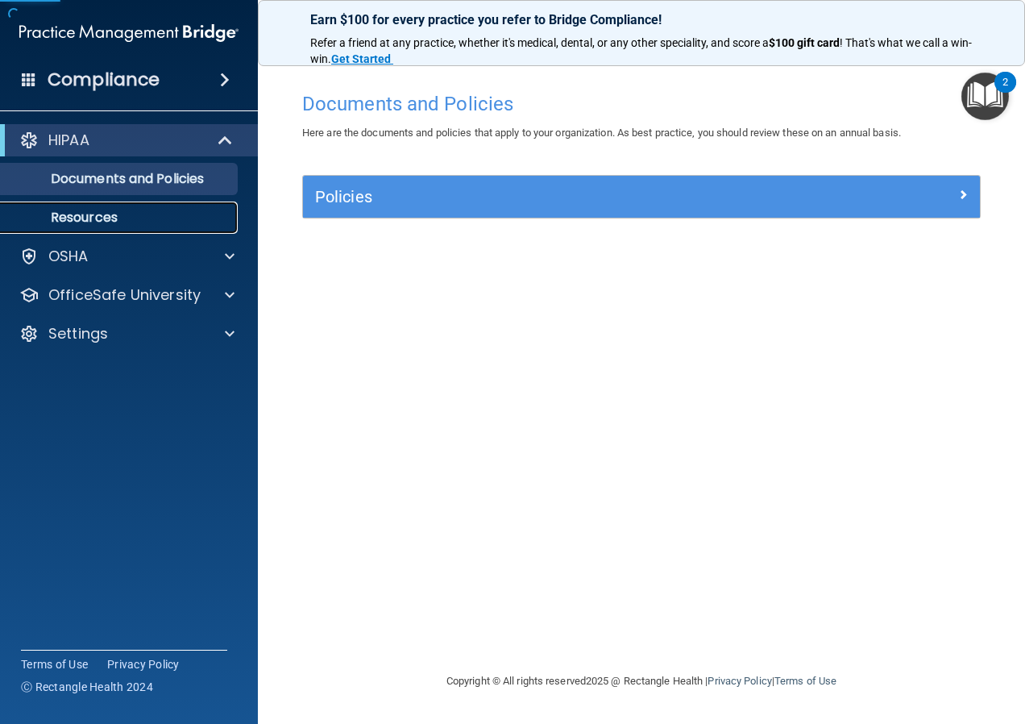
click at [109, 215] on p "Resources" at bounding box center [120, 218] width 220 height 16
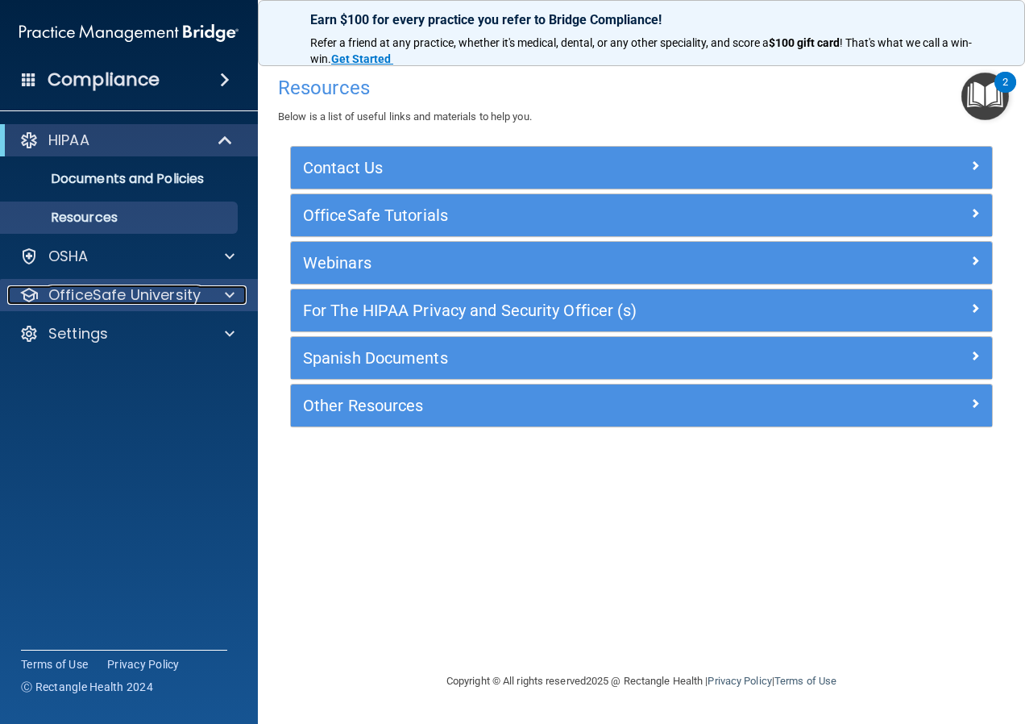
click at [100, 297] on p "OfficeSafe University" at bounding box center [124, 294] width 152 height 19
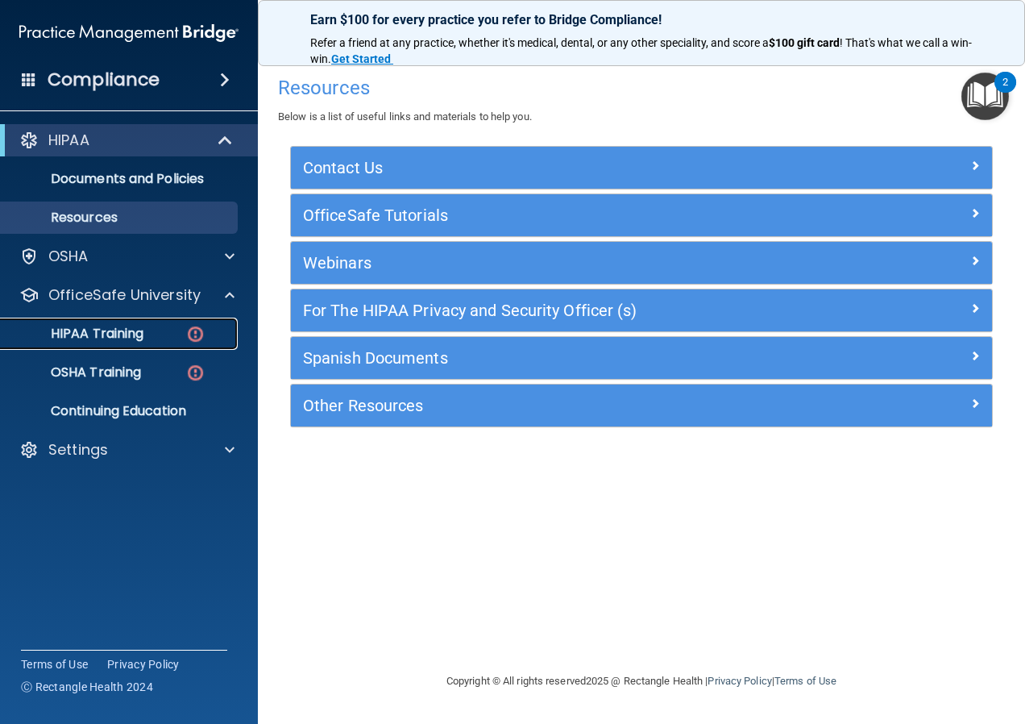
click at [121, 332] on p "HIPAA Training" at bounding box center [76, 334] width 133 height 16
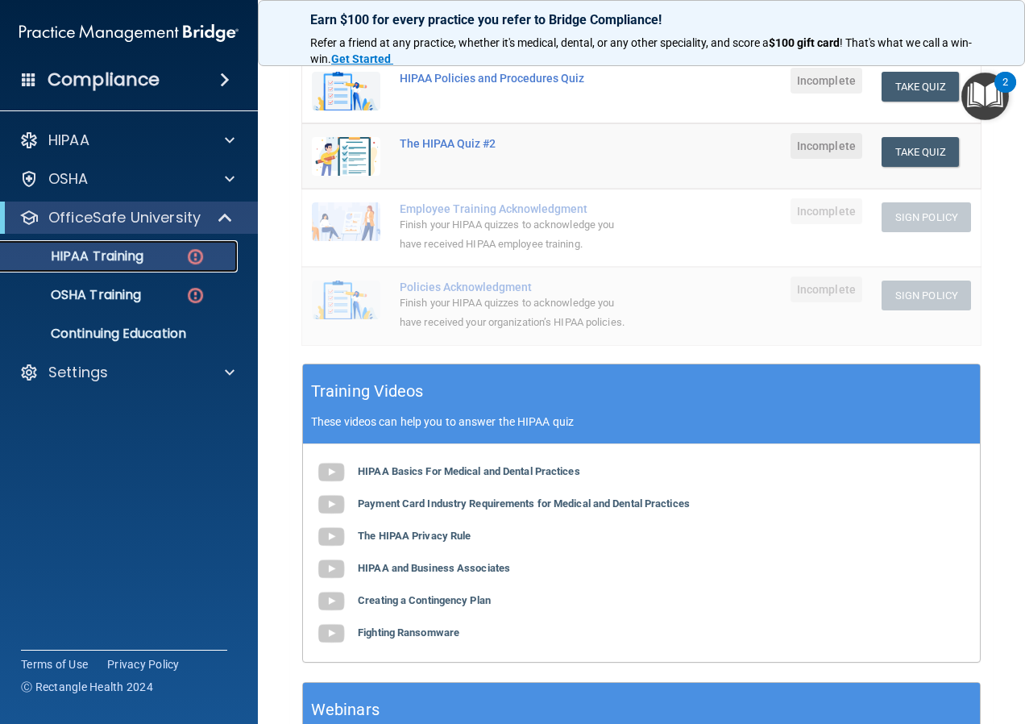
scroll to position [316, 0]
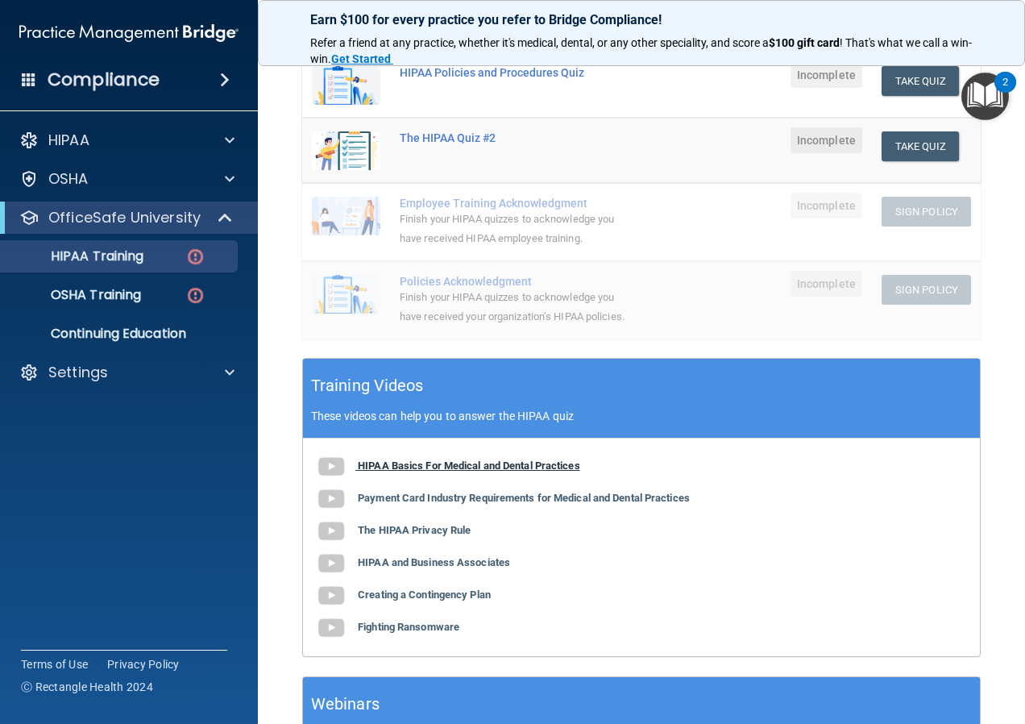
click at [335, 483] on img at bounding box center [331, 467] width 32 height 32
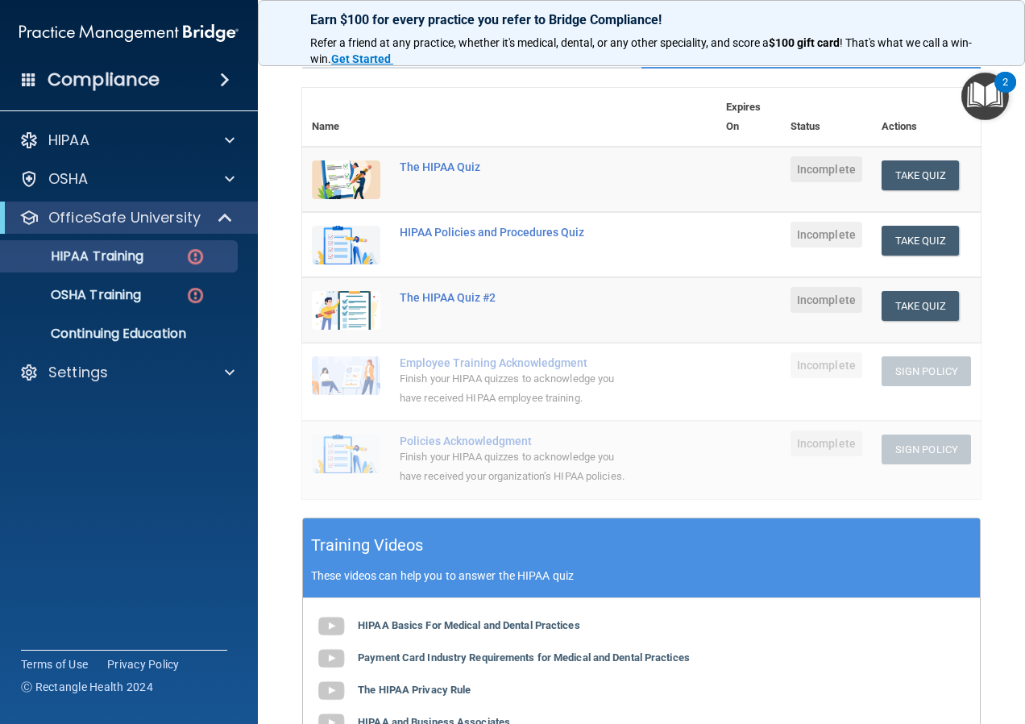
scroll to position [151, 0]
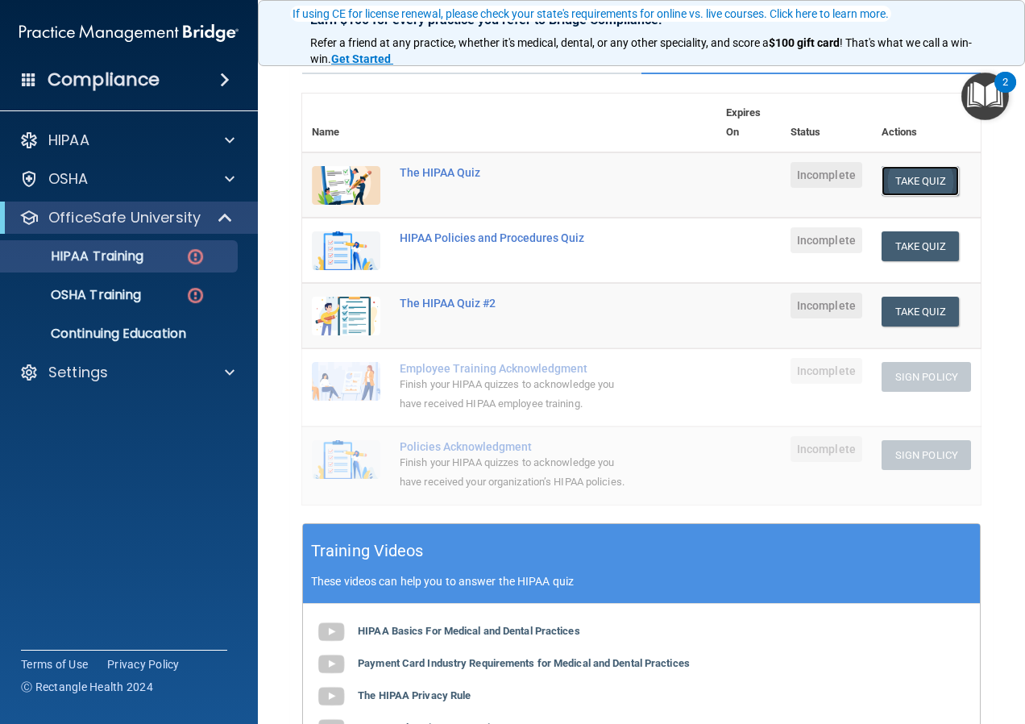
click at [911, 181] on button "Take Quiz" at bounding box center [920, 181] width 77 height 30
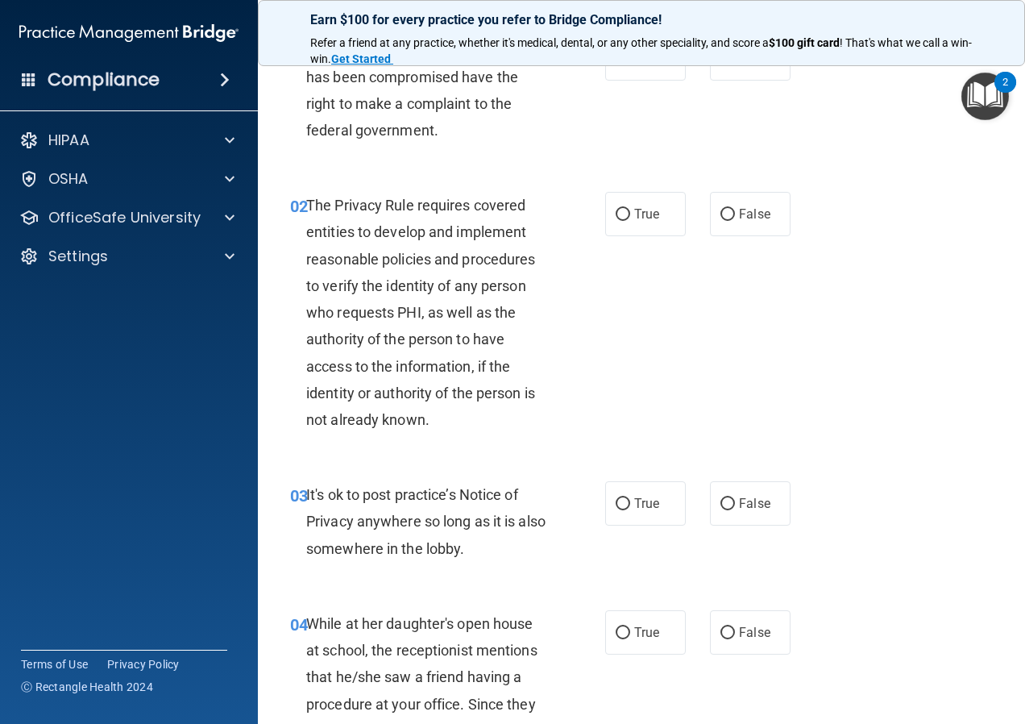
scroll to position [89, 0]
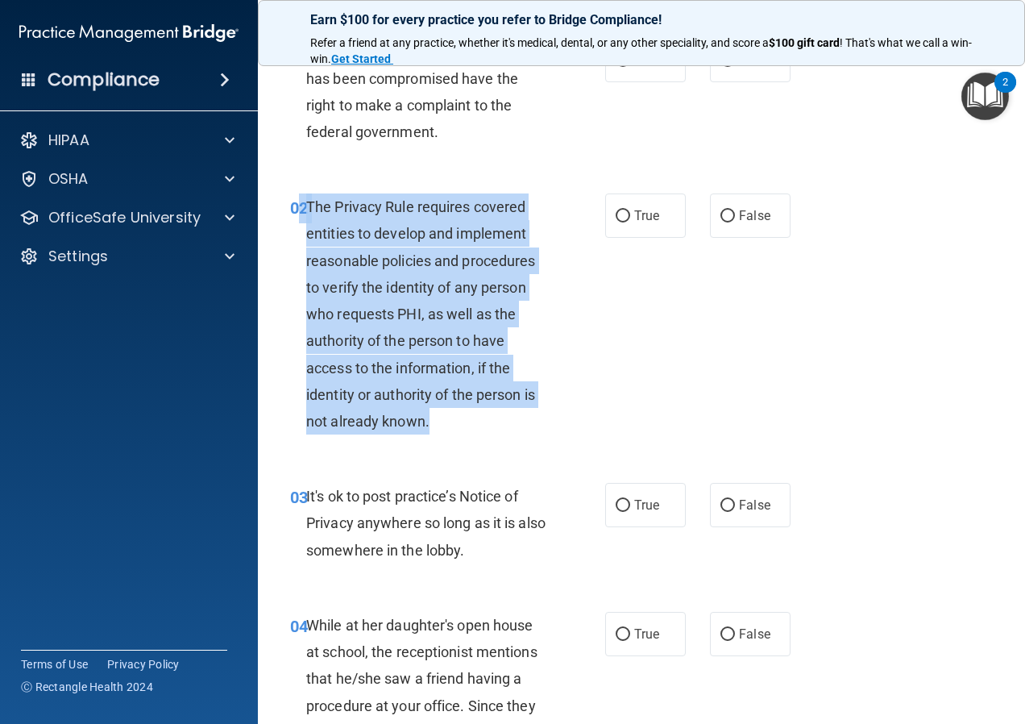
drag, startPoint x: 302, startPoint y: 213, endPoint x: 489, endPoint y: 421, distance: 279.6
click at [489, 421] on div "02 The Privacy Rule requires covered entities to develop and implement reasonab…" at bounding box center [447, 317] width 363 height 249
drag, startPoint x: 489, startPoint y: 421, endPoint x: 476, endPoint y: 357, distance: 65.0
copy div "2 The Privacy Rule requires covered entities to develop and implement reasonabl…"
click at [618, 214] on input "True" at bounding box center [623, 216] width 15 height 12
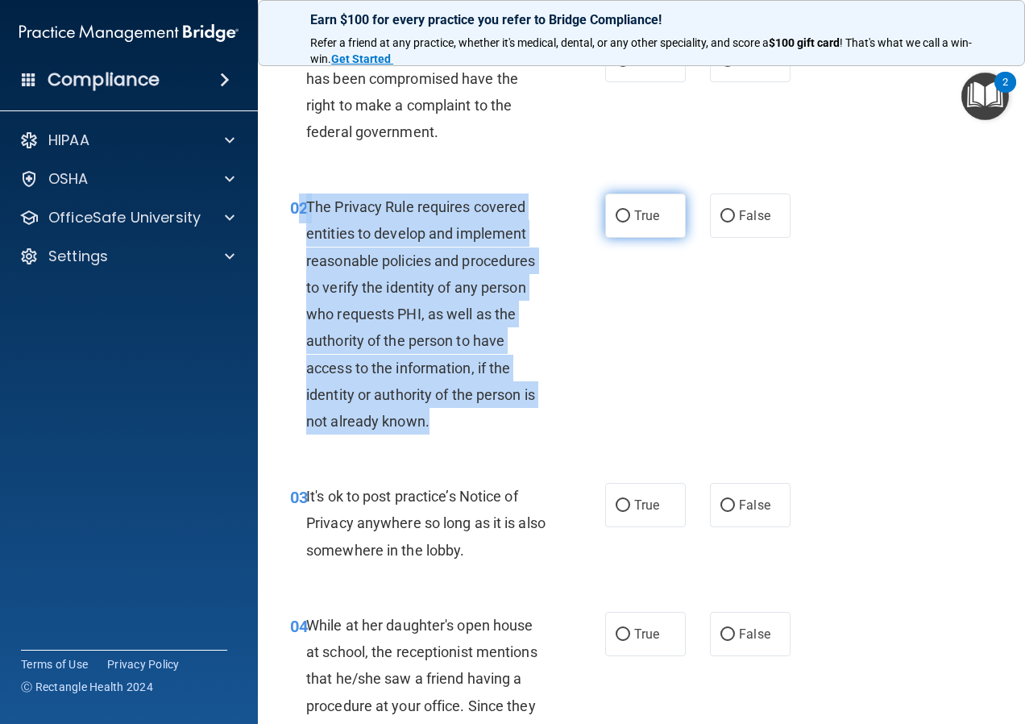
radio input "true"
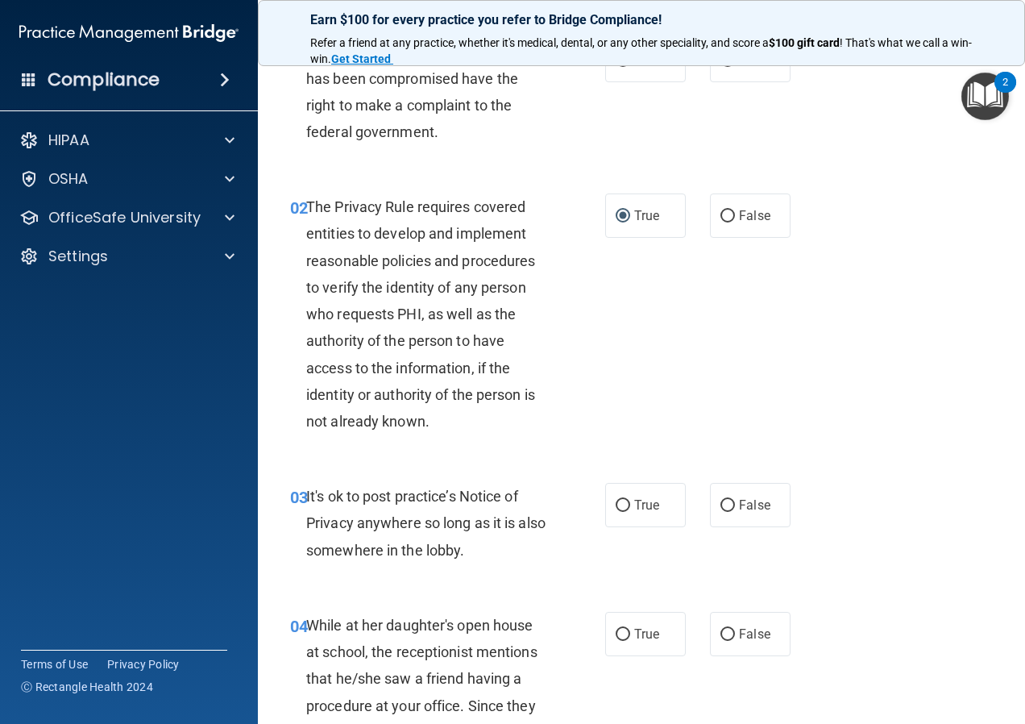
click at [461, 551] on span "It's ok to post practice’s Notice of Privacy anywhere so long as it is also som…" at bounding box center [425, 523] width 239 height 70
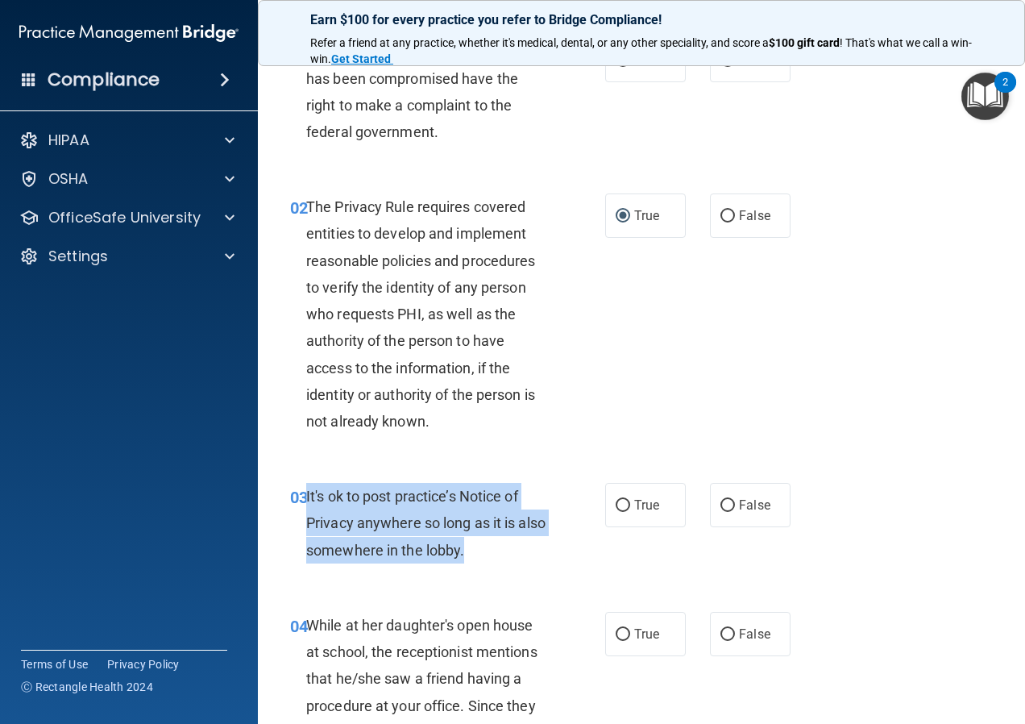
drag, startPoint x: 307, startPoint y: 494, endPoint x: 523, endPoint y: 546, distance: 222.1
click at [523, 546] on div "It's ok to post practice’s Notice of Privacy anywhere so long as it is also som…" at bounding box center [433, 523] width 255 height 81
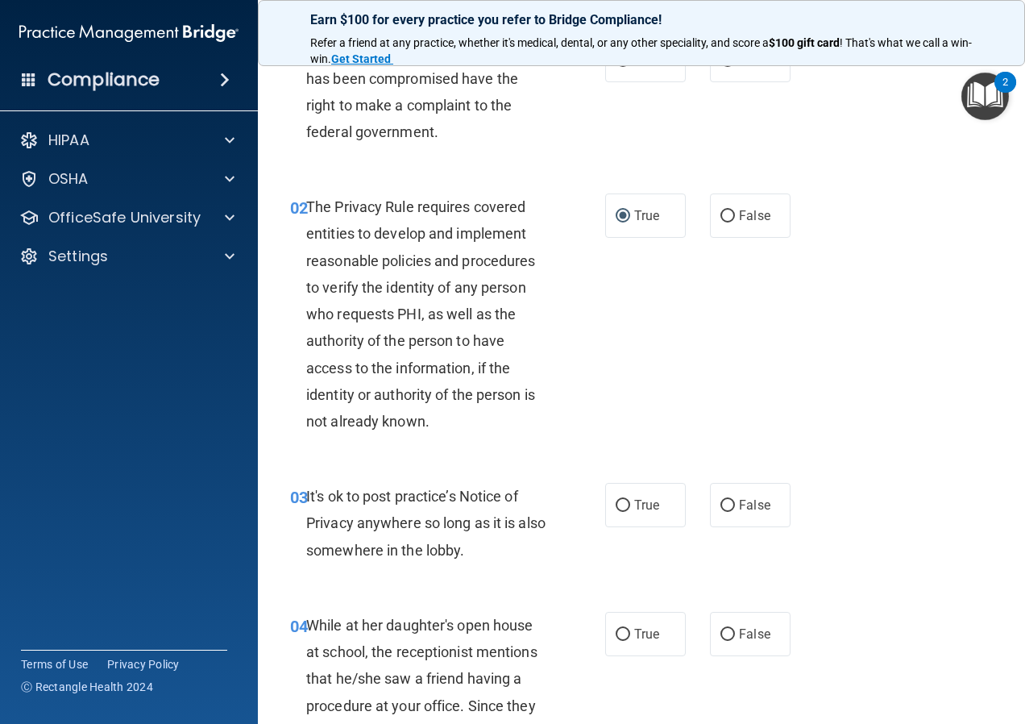
drag, startPoint x: 523, startPoint y: 546, endPoint x: 571, endPoint y: 575, distance: 56.8
click at [571, 575] on div "03 It's ok to post practice’s Notice of Privacy anywhere so long as it is also …" at bounding box center [641, 527] width 727 height 129
click at [619, 508] on input "True" at bounding box center [623, 506] width 15 height 12
radio input "true"
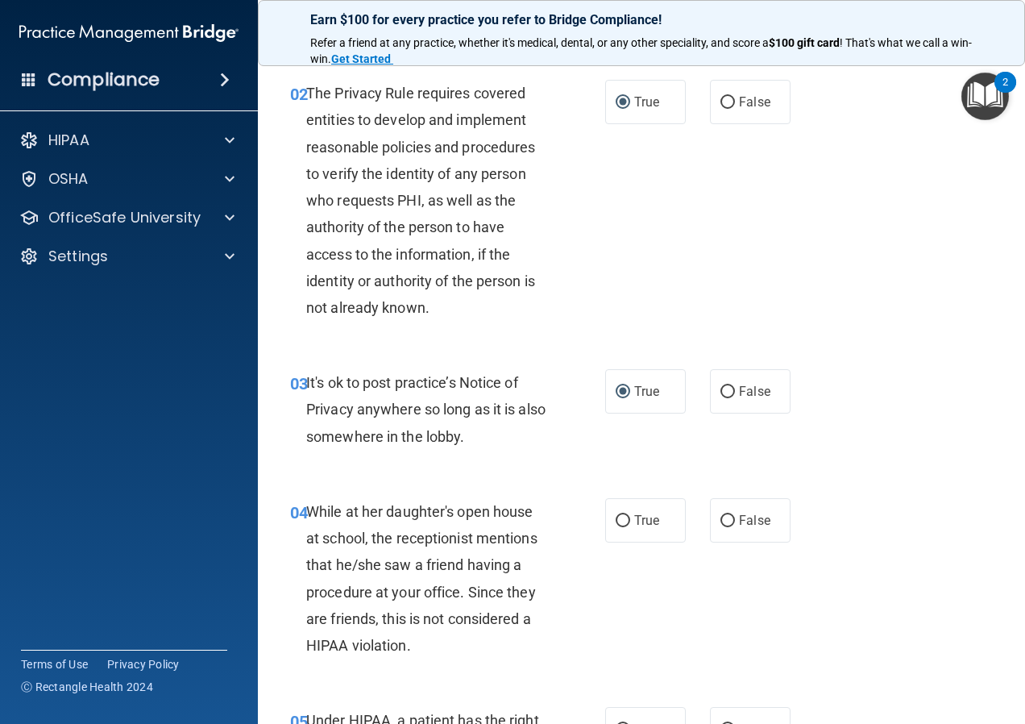
scroll to position [197, 0]
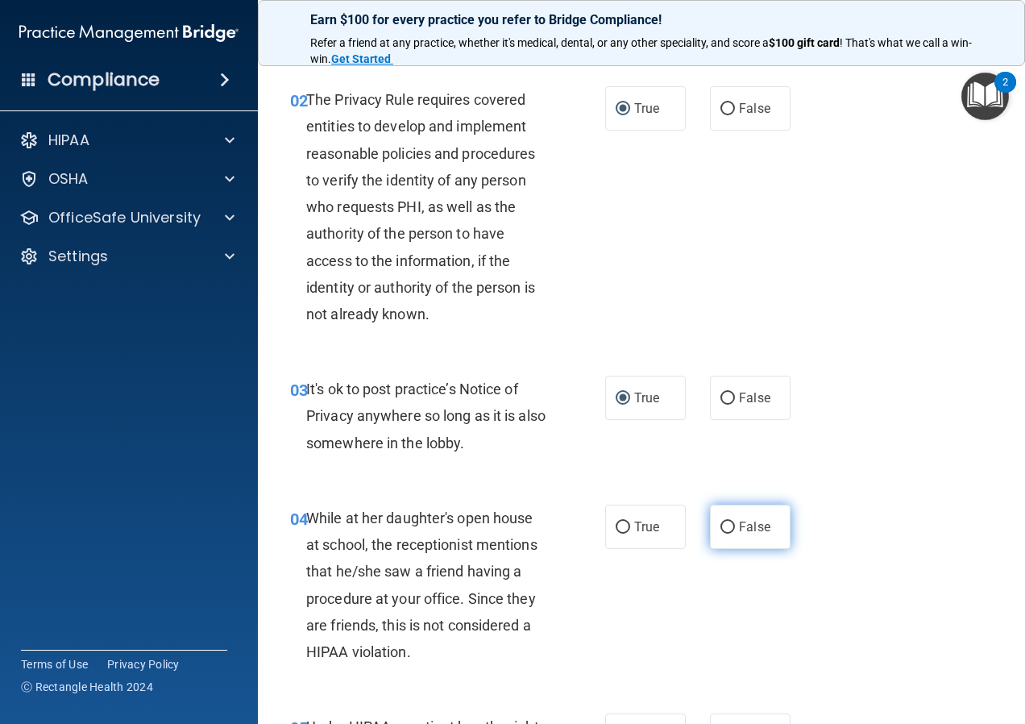
click at [721, 523] on input "False" at bounding box center [727, 527] width 15 height 12
radio input "true"
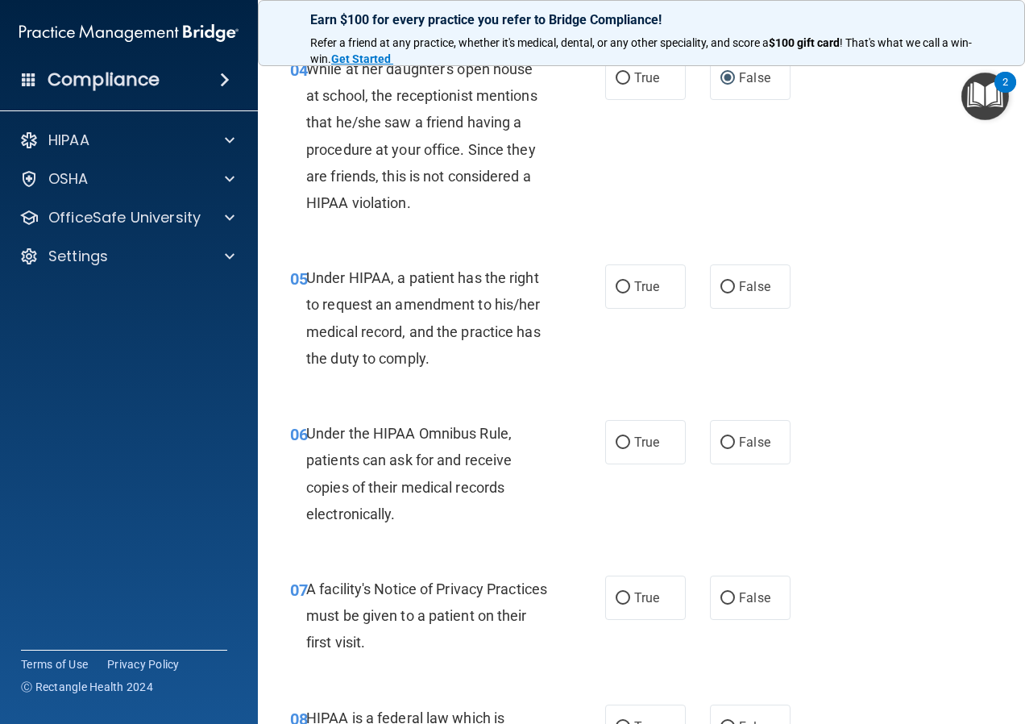
scroll to position [632, 0]
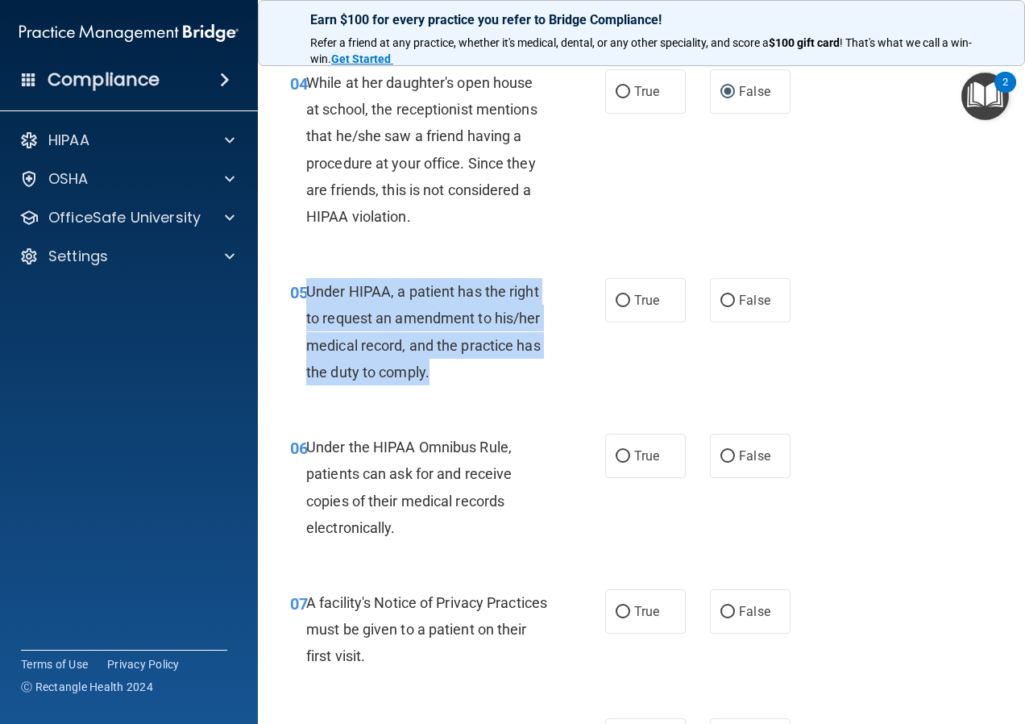
drag, startPoint x: 307, startPoint y: 285, endPoint x: 462, endPoint y: 368, distance: 175.6
click at [462, 368] on div "Under HIPAA, a patient has the right to request an amendment to his/her medical…" at bounding box center [433, 331] width 255 height 107
copy span "Under HIPAA, a patient has the right to request an amendment to his/her medical…"
click at [621, 305] on input "True" at bounding box center [623, 301] width 15 height 12
radio input "true"
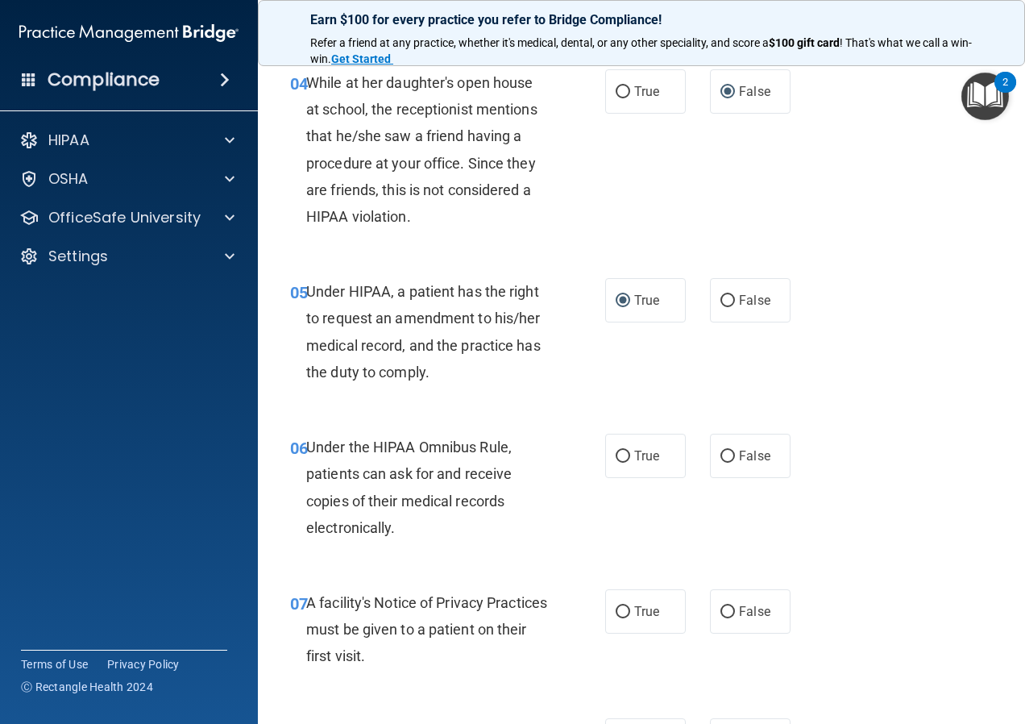
click at [546, 475] on div "Under the HIPAA Omnibus Rule, patients can ask for and receive copies of their …" at bounding box center [433, 487] width 255 height 107
